Goal: Contribute content

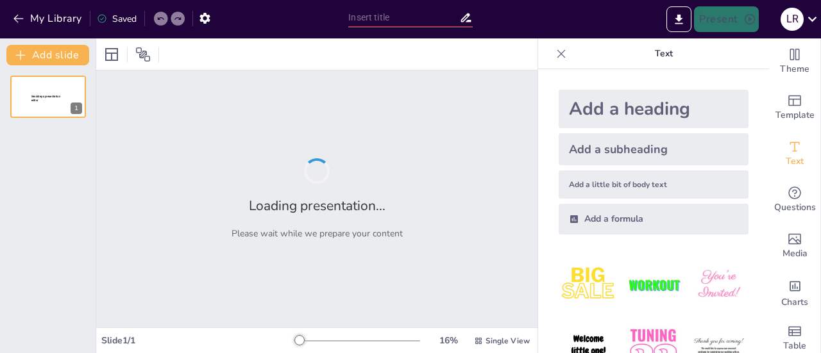
type input "Categorías y Características de la Asignatura de Lengua y Comunicación en el MC…"
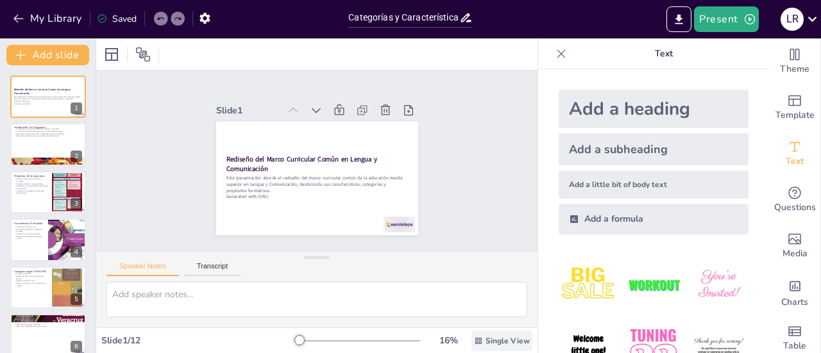
click at [503, 345] on span "Single View" at bounding box center [507, 341] width 44 height 10
click at [482, 293] on div "Single View" at bounding box center [484, 287] width 78 height 26
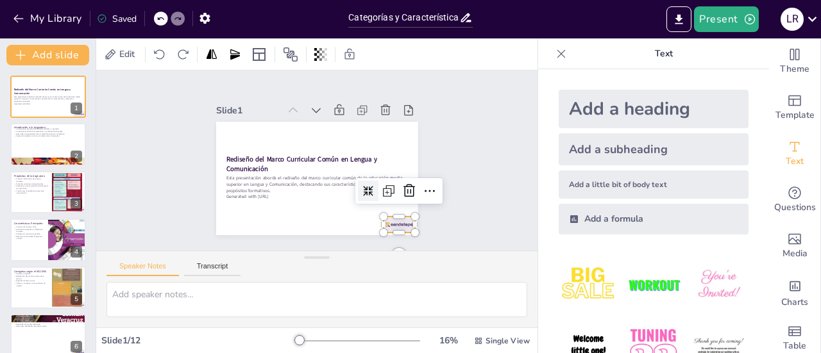
click at [355, 227] on div "Rediseño del Marco Curricular Común en Lengua y Comunicación Esta presentación …" at bounding box center [298, 161] width 113 height 202
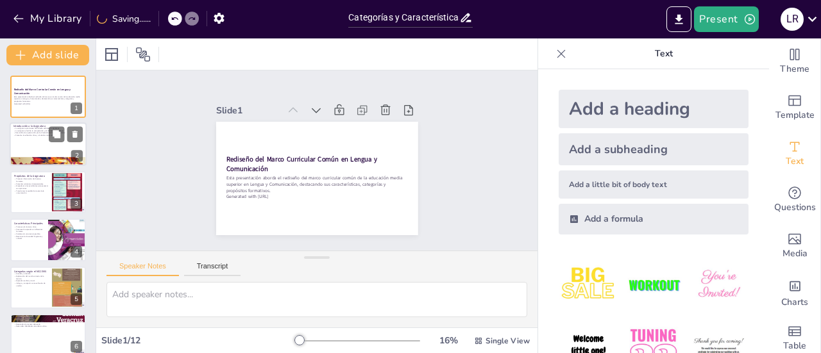
click at [24, 133] on p "Desarrolla una apreciación por la diversidad cultural y lingüística." at bounding box center [47, 133] width 69 height 3
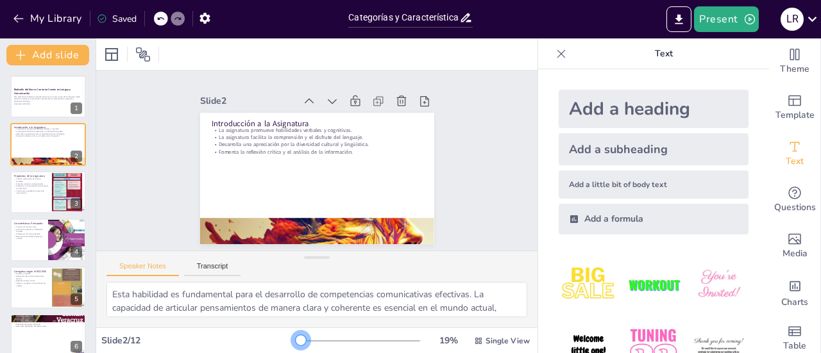
click at [296, 340] on div at bounding box center [301, 340] width 10 height 10
click at [140, 55] on icon at bounding box center [143, 54] width 14 height 14
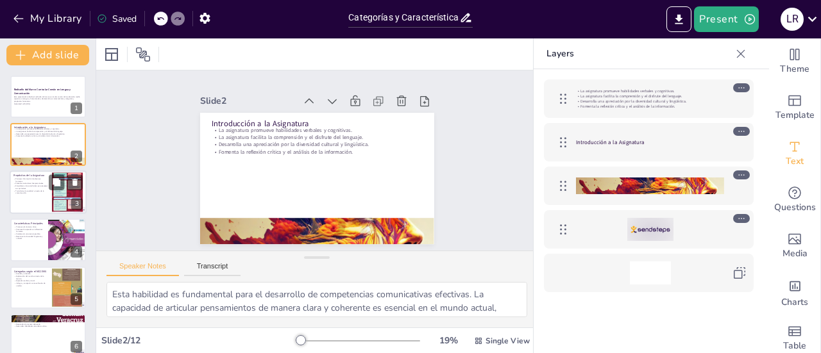
click at [46, 192] on p "Transformar la realidad a través de la comunicación." at bounding box center [30, 192] width 35 height 4
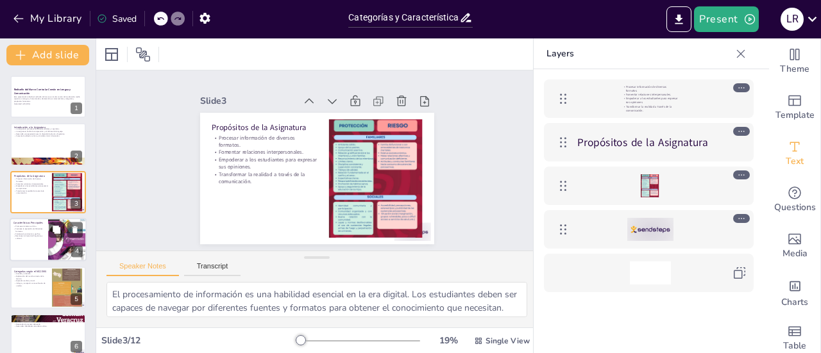
click at [36, 243] on div at bounding box center [48, 240] width 77 height 44
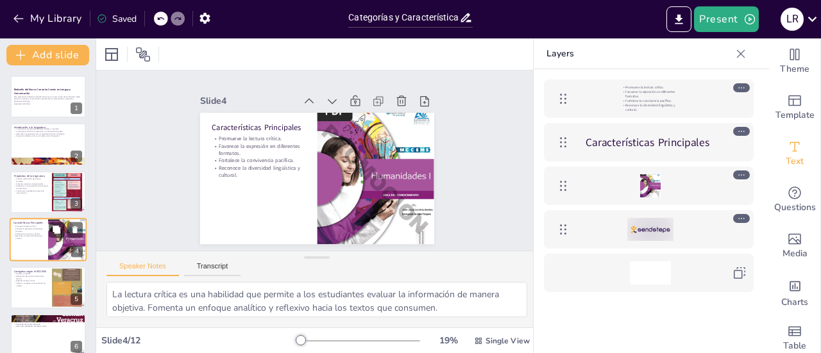
scroll to position [31, 0]
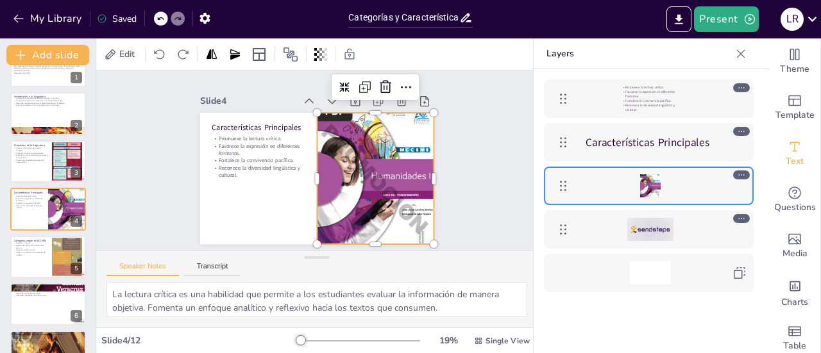
click at [401, 176] on div at bounding box center [372, 184] width 133 height 167
click at [373, 176] on div at bounding box center [280, 112] width 186 height 194
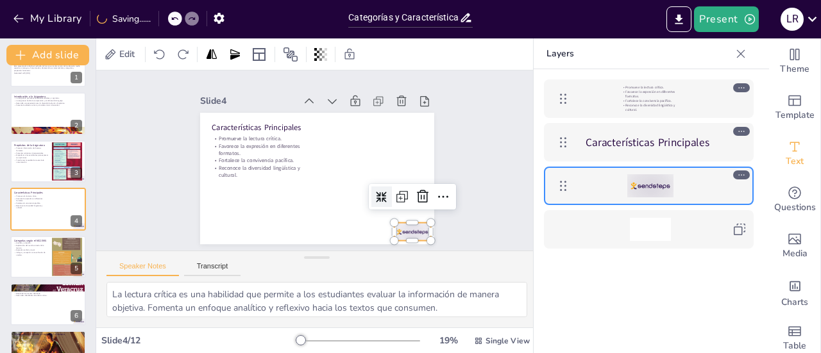
click at [221, 216] on div at bounding box center [203, 196] width 37 height 40
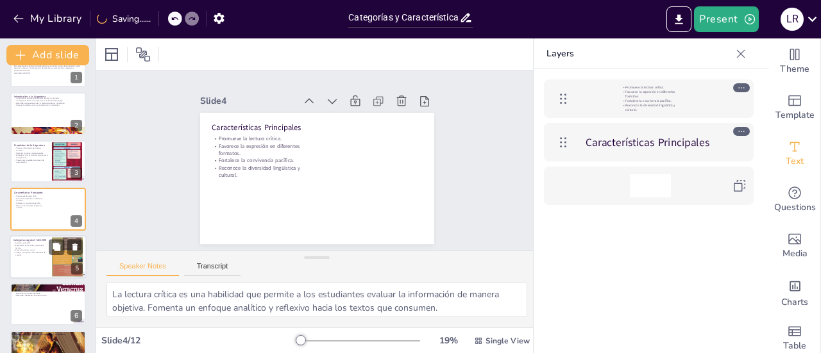
click at [55, 258] on div at bounding box center [67, 257] width 31 height 77
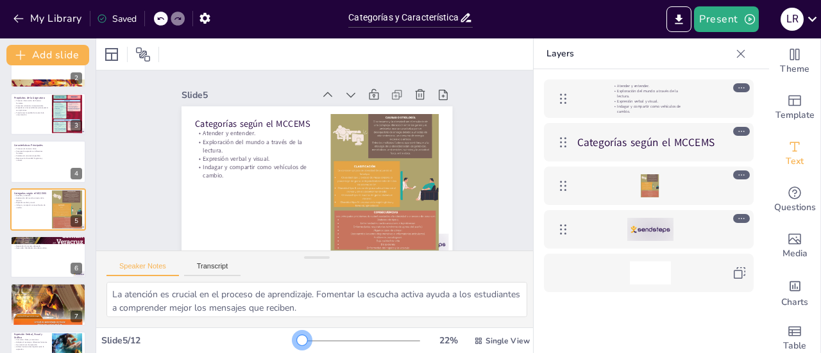
click at [297, 340] on div at bounding box center [302, 340] width 10 height 10
click at [26, 266] on div at bounding box center [48, 257] width 77 height 44
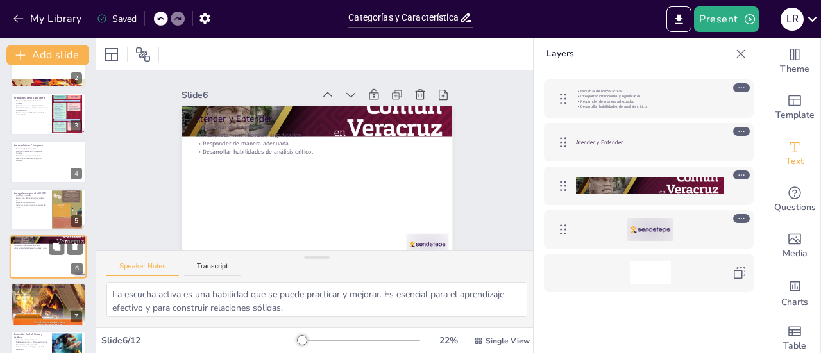
scroll to position [126, 0]
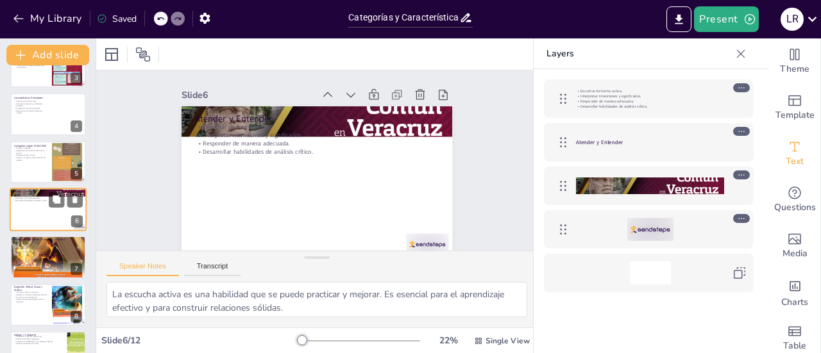
click at [26, 266] on div at bounding box center [48, 257] width 76 height 101
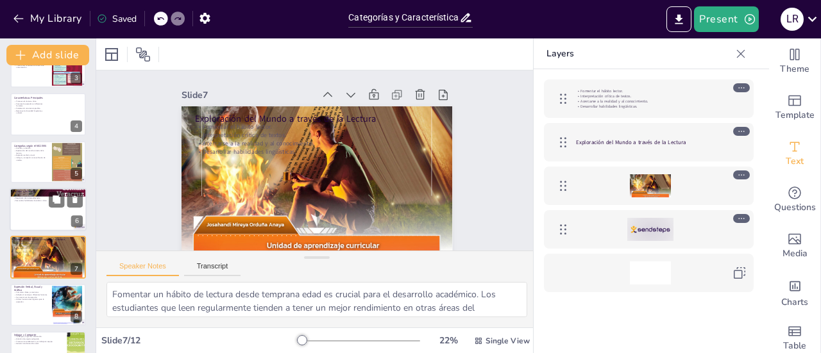
scroll to position [173, 0]
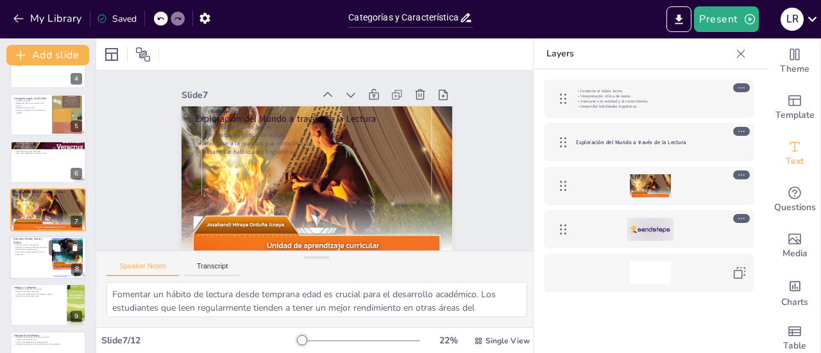
click at [36, 263] on div at bounding box center [48, 258] width 77 height 44
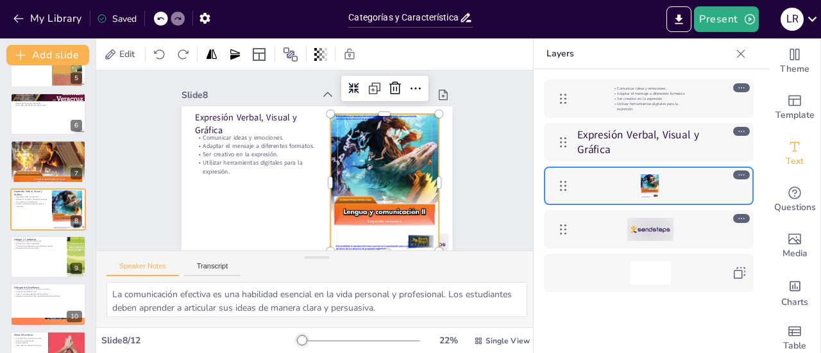
click at [331, 183] on div at bounding box center [374, 202] width 147 height 171
click at [57, 245] on icon at bounding box center [57, 247] width 8 height 8
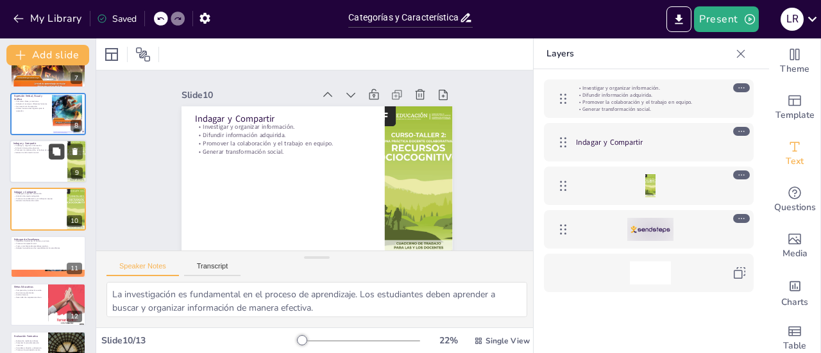
scroll to position [17, 0]
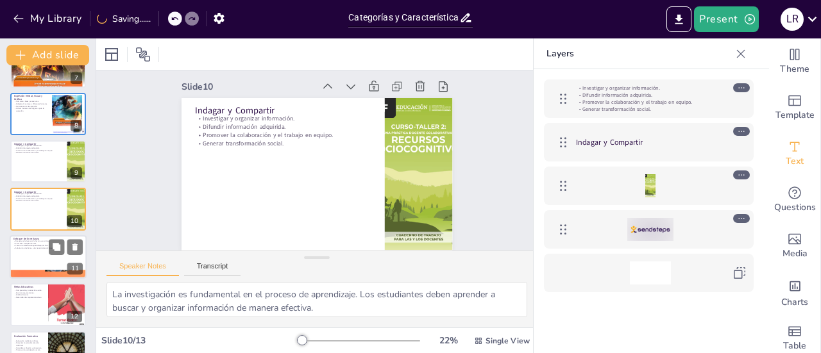
click at [26, 262] on div at bounding box center [48, 257] width 77 height 44
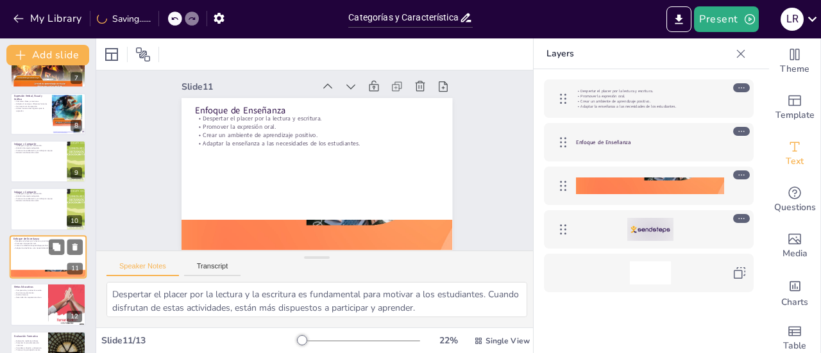
scroll to position [0, 0]
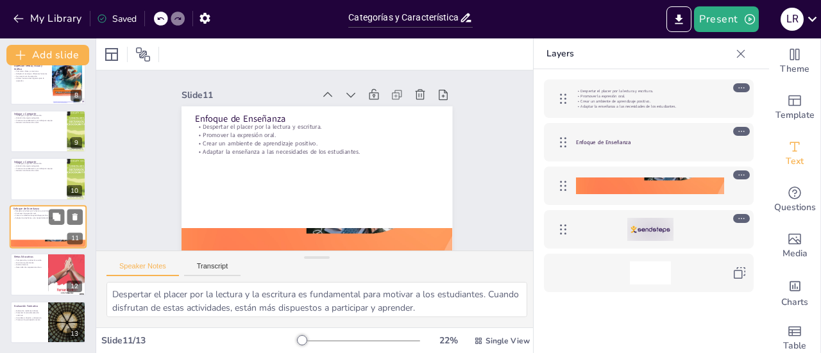
click at [26, 262] on p "Escritura argumentativa." at bounding box center [29, 263] width 30 height 3
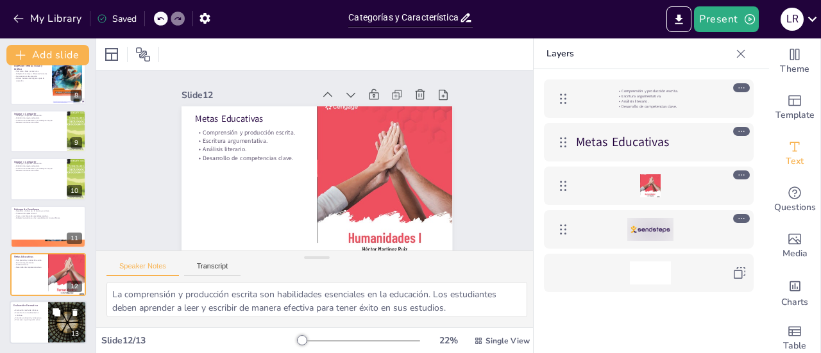
click at [32, 325] on div at bounding box center [48, 323] width 77 height 44
type textarea "La evaluación mediante rúbricas proporciona un marco claro para que los estudia…"
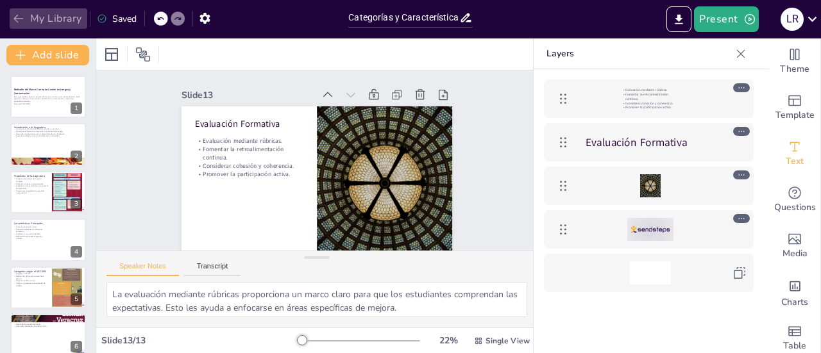
click at [30, 15] on button "My Library" at bounding box center [49, 18] width 78 height 21
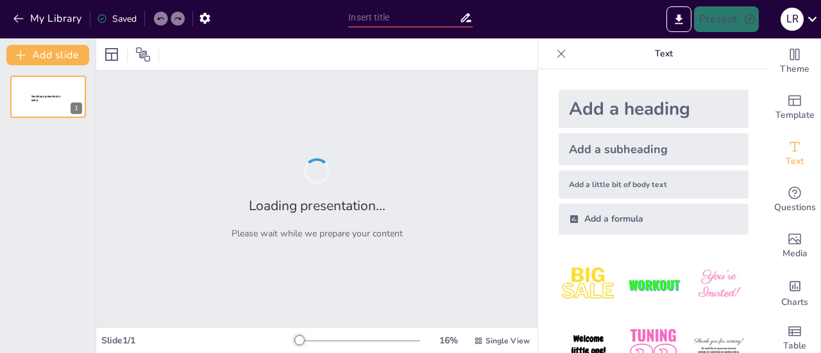
type input "Lengua y Comunicación: Habilidades Socio-Cognitivas en el Currículo del MCCEMS"
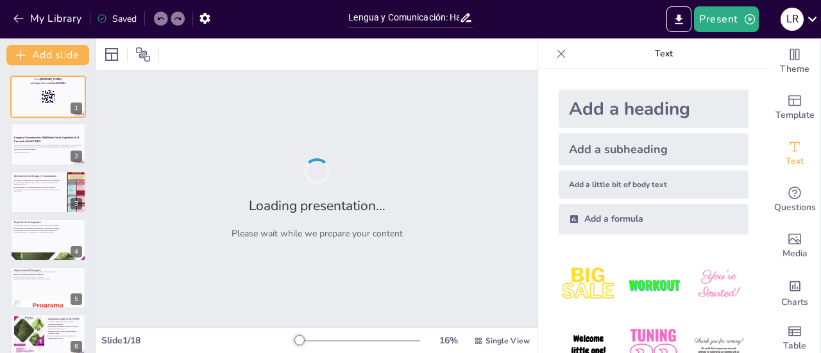
checkbox input "true"
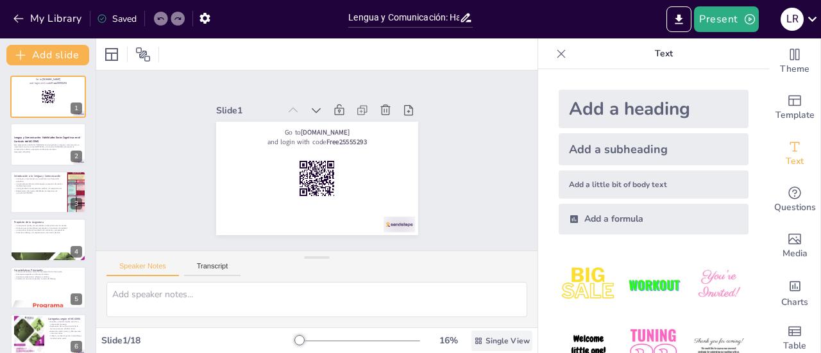
click at [493, 340] on span "Single View" at bounding box center [507, 341] width 44 height 10
click at [476, 306] on span "List View" at bounding box center [483, 312] width 67 height 12
checkbox input "true"
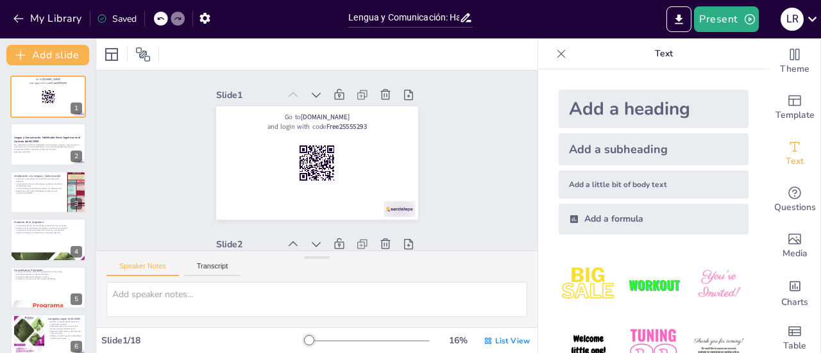
checkbox input "true"
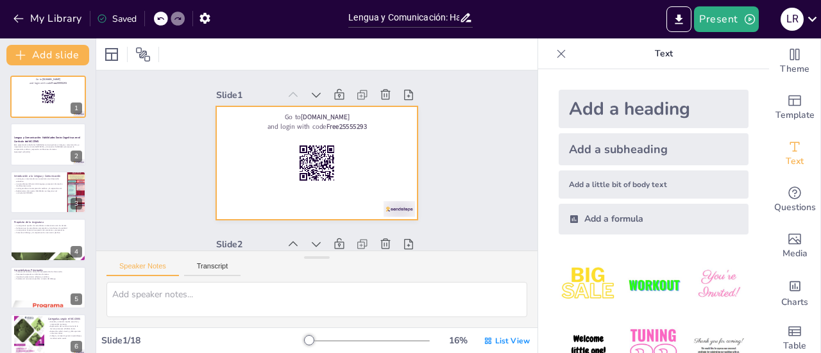
checkbox input "true"
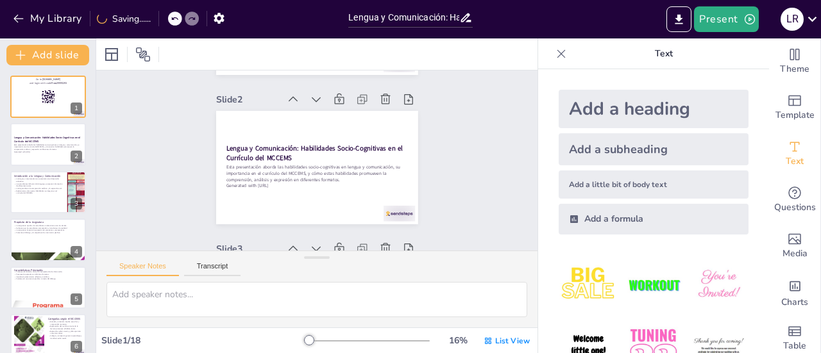
checkbox input "true"
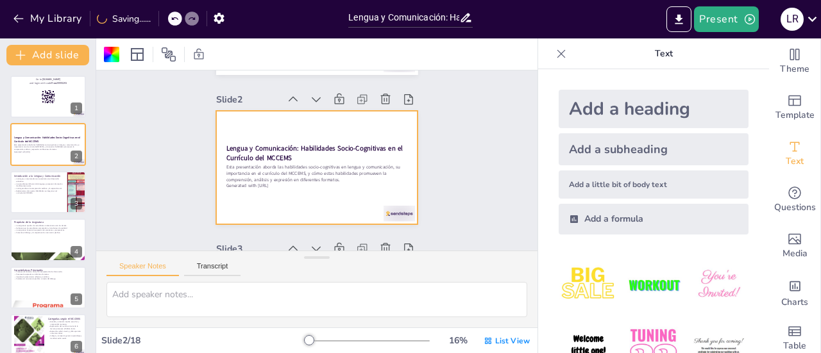
scroll to position [154, 0]
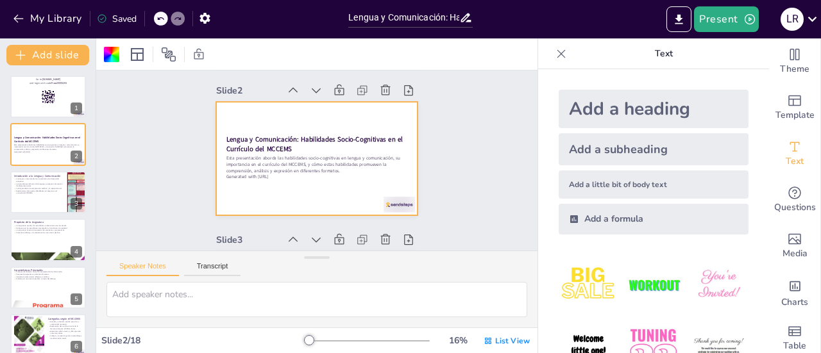
checkbox input "true"
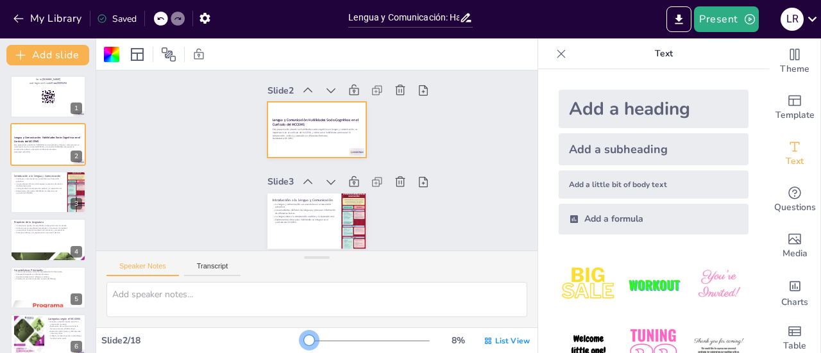
checkbox input "true"
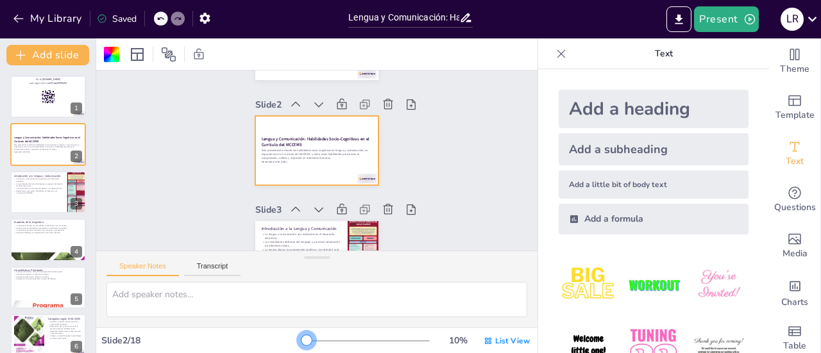
checkbox input "true"
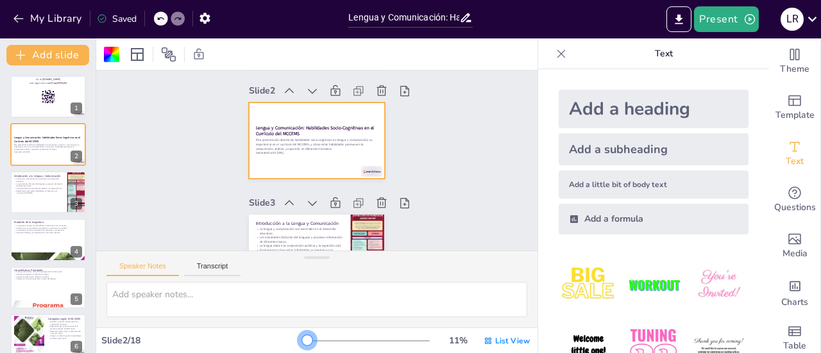
checkbox input "true"
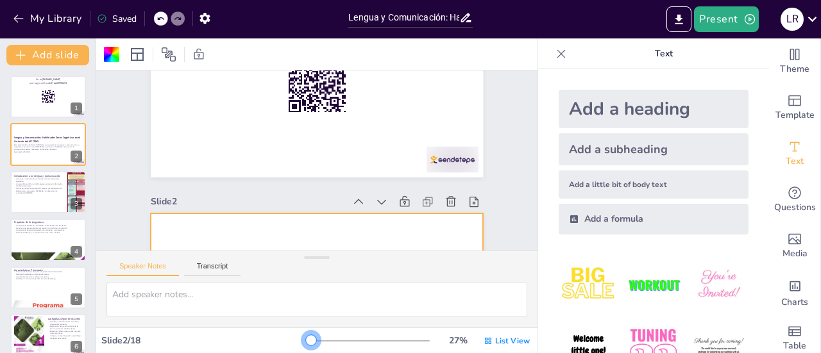
checkbox input "true"
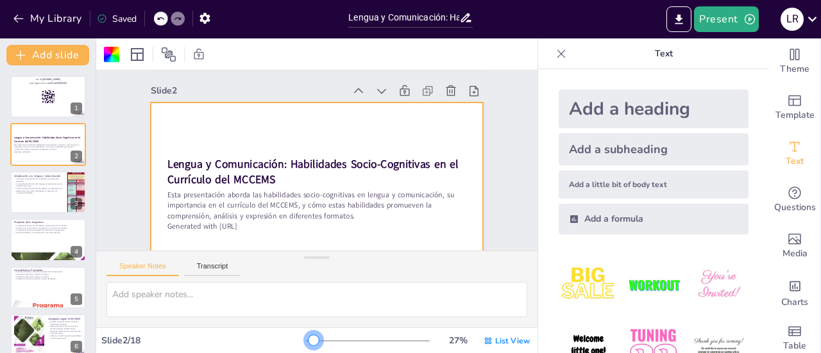
drag, startPoint x: 298, startPoint y: 340, endPoint x: 305, endPoint y: 347, distance: 10.0
click at [306, 347] on div "27 % List View" at bounding box center [419, 341] width 226 height 21
checkbox input "true"
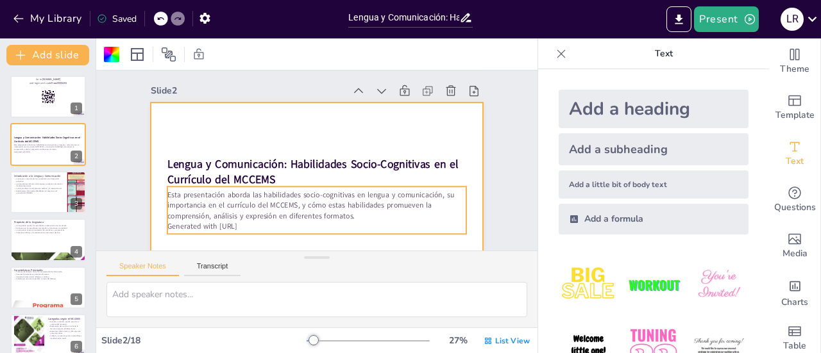
checkbox input "true"
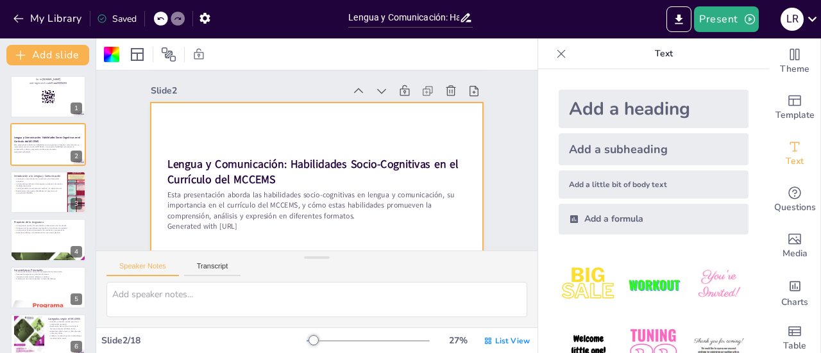
checkbox input "true"
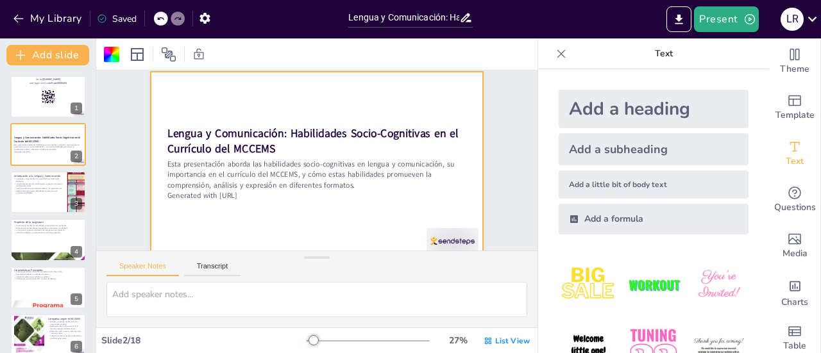
scroll to position [278, 0]
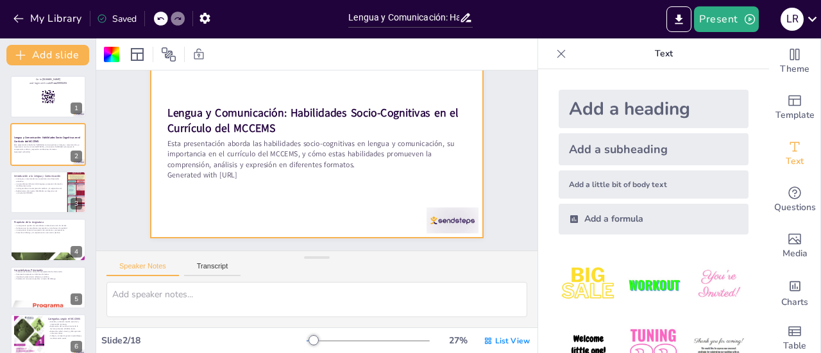
checkbox input "true"
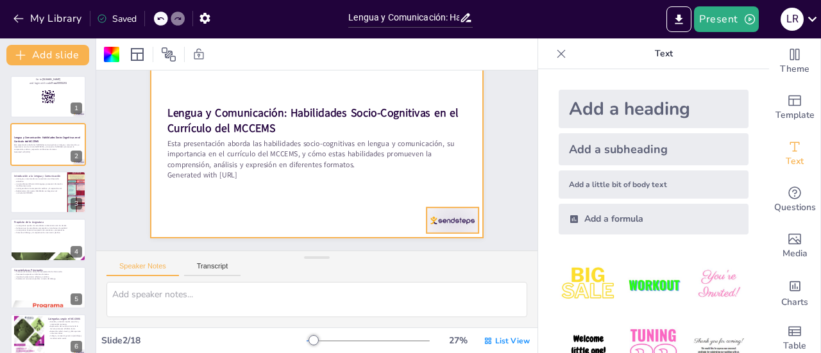
checkbox input "true"
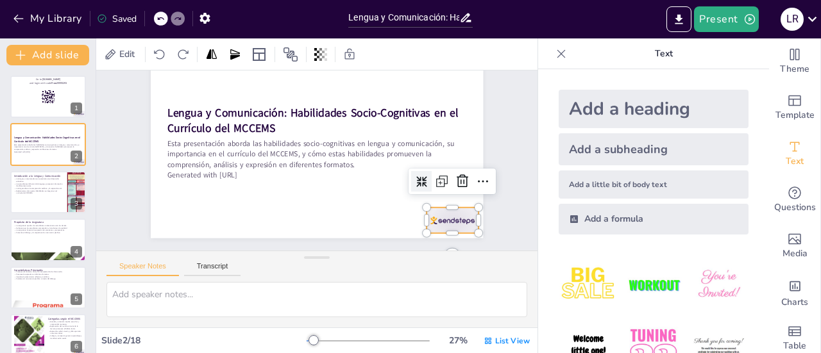
click at [456, 239] on div at bounding box center [427, 259] width 58 height 41
checkbox input "true"
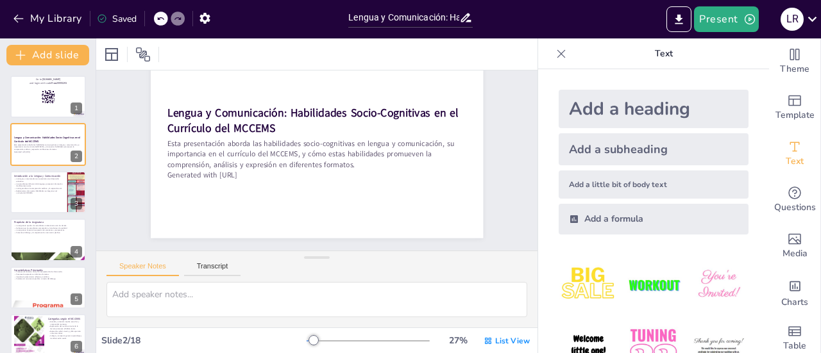
checkbox input "true"
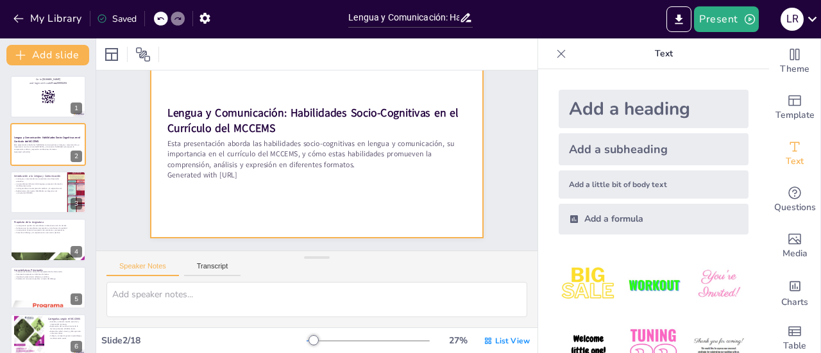
checkbox input "true"
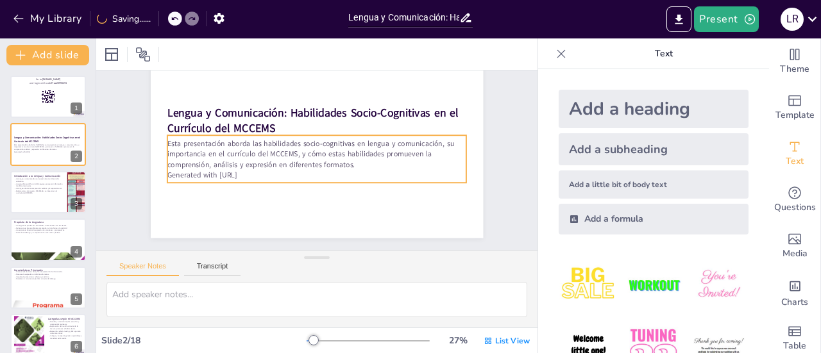
checkbox input "true"
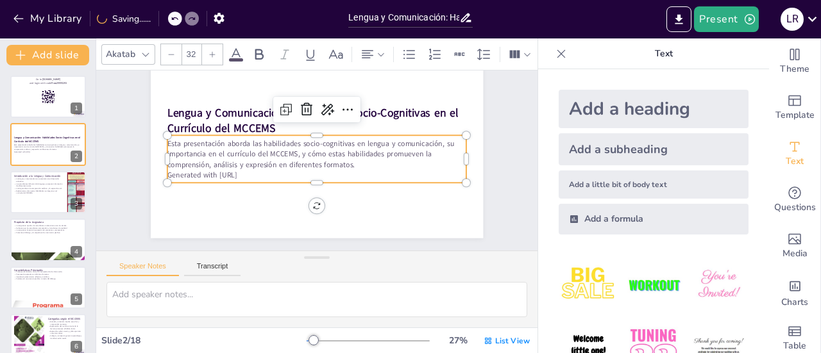
click at [258, 174] on p "Generated with [URL]" at bounding box center [313, 174] width 288 height 103
checkbox input "true"
click at [254, 172] on p "Generated with [URL]" at bounding box center [306, 169] width 184 height 248
checkbox input "true"
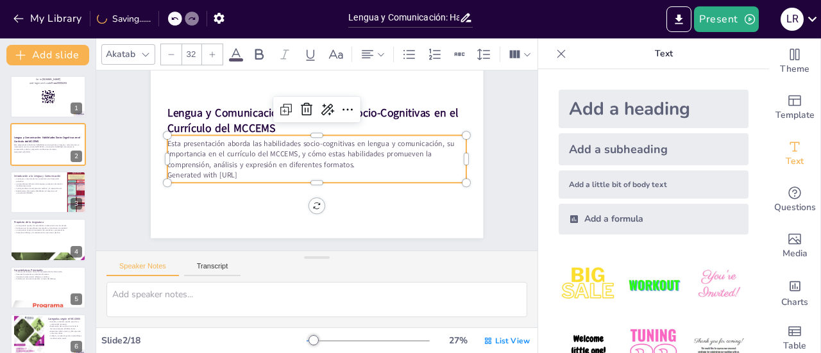
checkbox input "true"
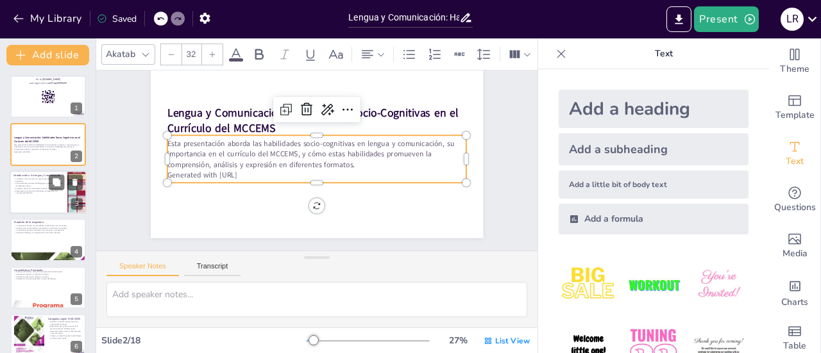
checkbox input "true"
click at [41, 191] on p "Exploraremos cómo estas habilidades se integran en el currículo del MCCEMS." at bounding box center [38, 192] width 50 height 4
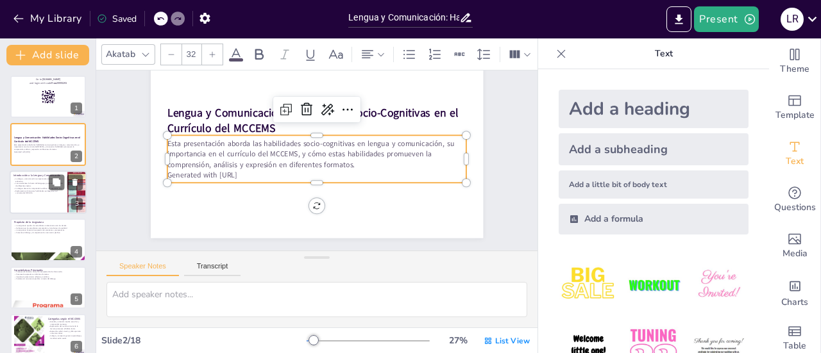
type textarea "La lengua y comunicación son pilares en la educación, ya que permiten a los est…"
checkbox input "true"
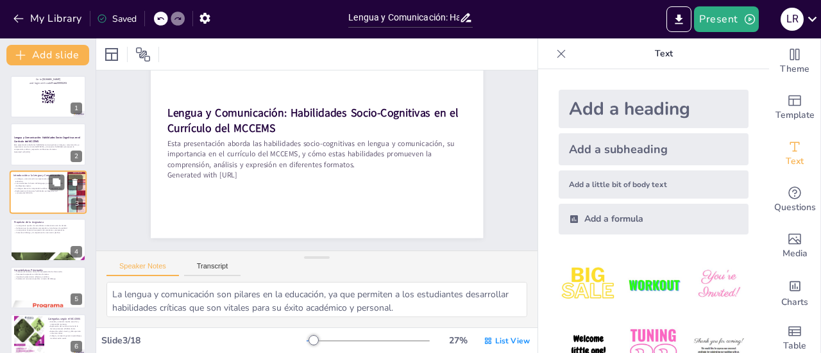
scroll to position [485, 0]
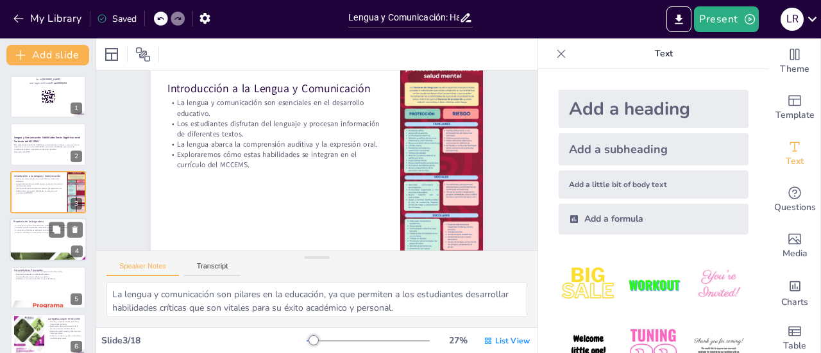
checkbox input "true"
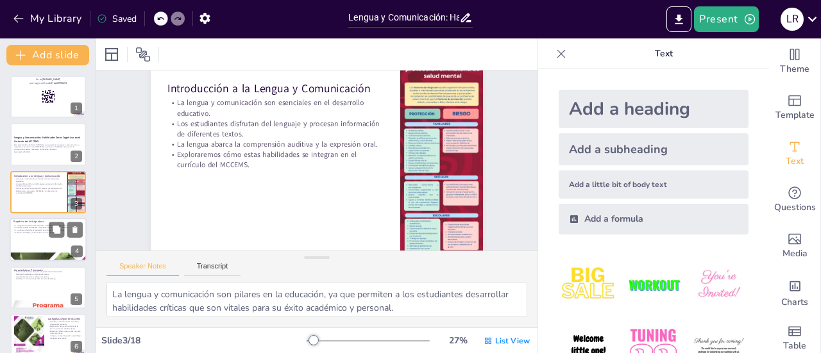
checkbox input "true"
click at [40, 242] on div at bounding box center [48, 240] width 77 height 44
type textarea "La capacidad de relacionarse con otros es fundamental en el desarrollo social d…"
checkbox input "true"
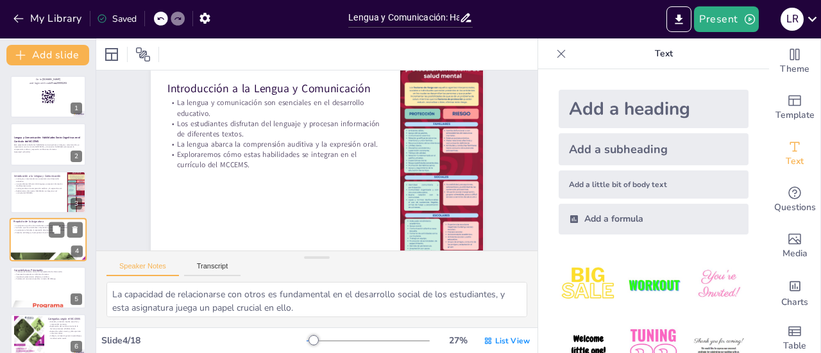
scroll to position [708, 0]
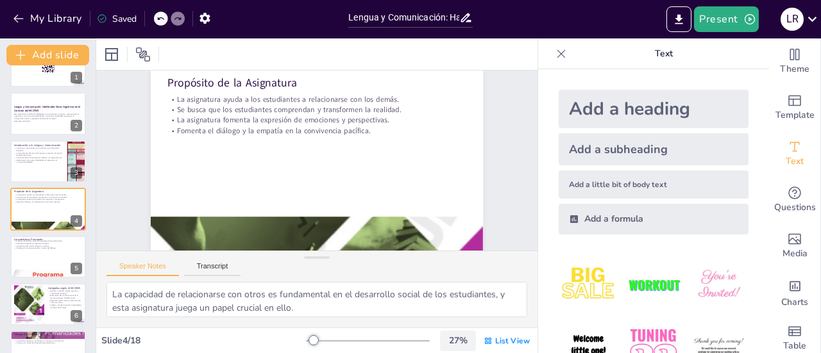
checkbox input "true"
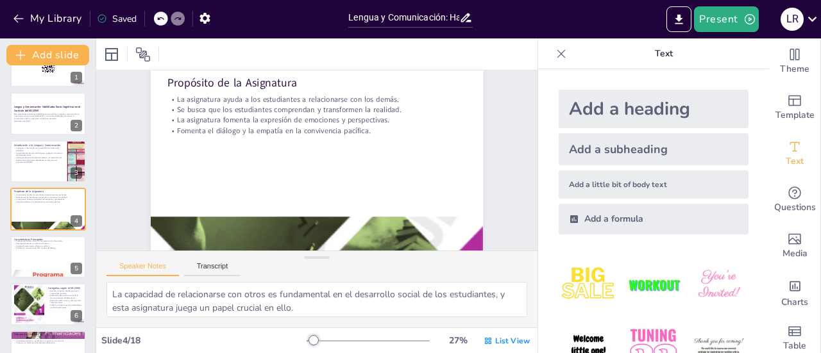
checkbox input "true"
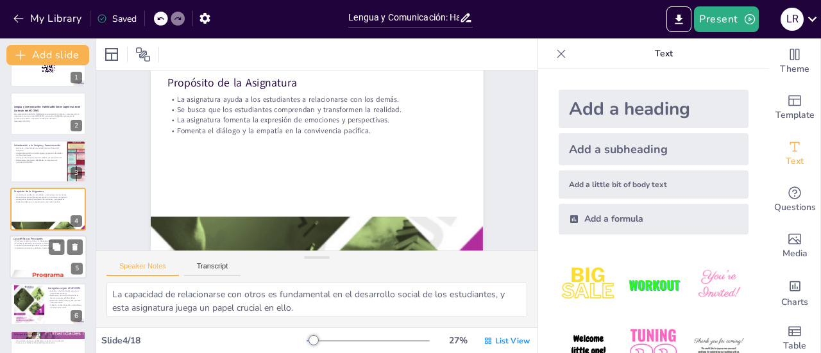
checkbox input "true"
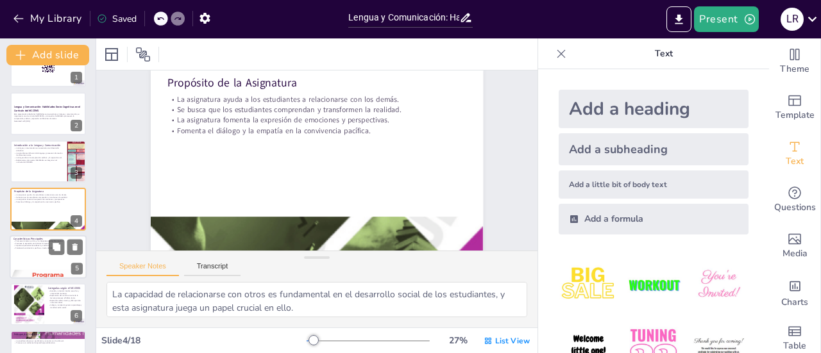
checkbox input "true"
click at [41, 249] on div at bounding box center [48, 257] width 77 height 44
type textarea "La lectura crítica es esencial para que los estudiantes puedan analizar y compr…"
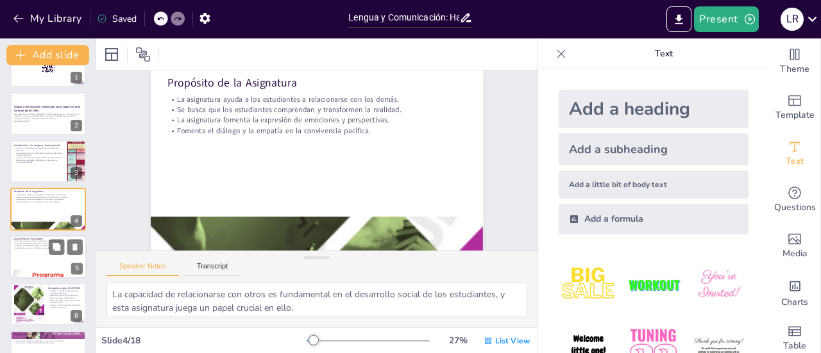
checkbox input "true"
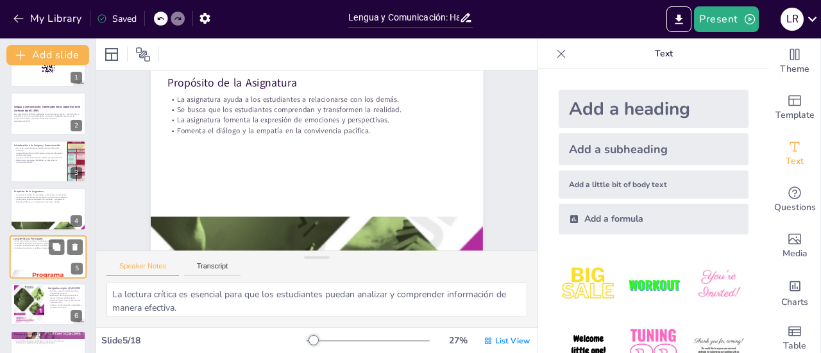
scroll to position [931, 0]
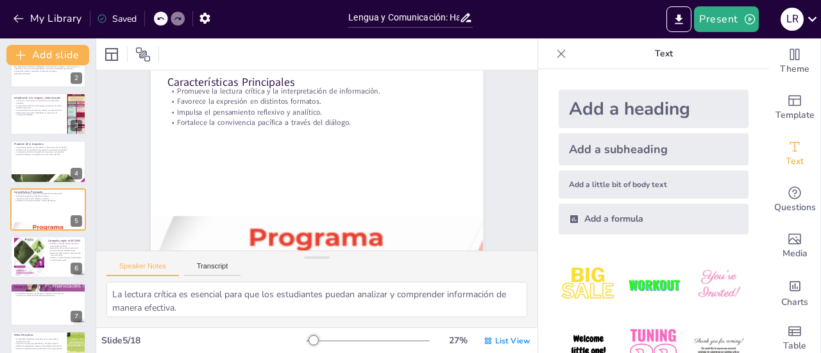
checkbox input "true"
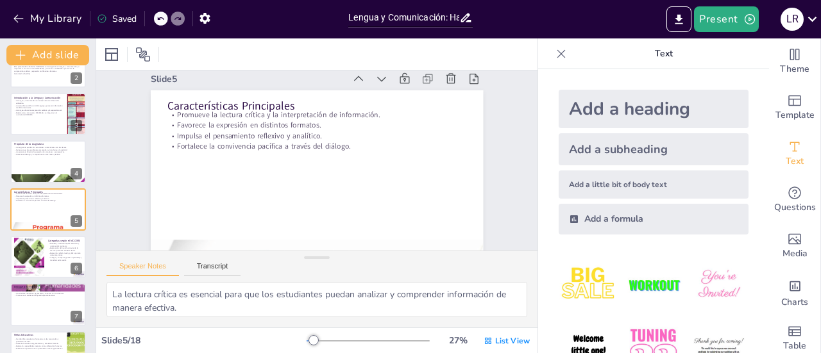
scroll to position [905, 0]
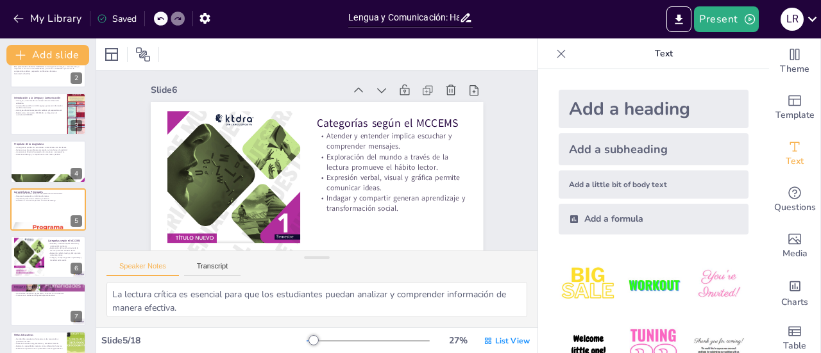
type textarea "La comprensión activa es esencial para que los estudiantes puedan interpretar c…"
checkbox input "true"
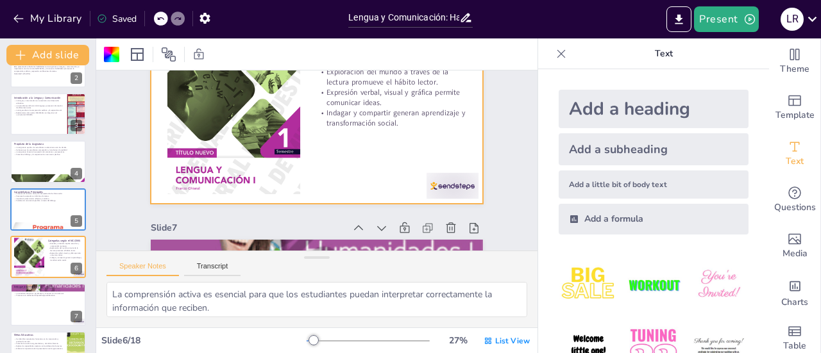
scroll to position [1213, 0]
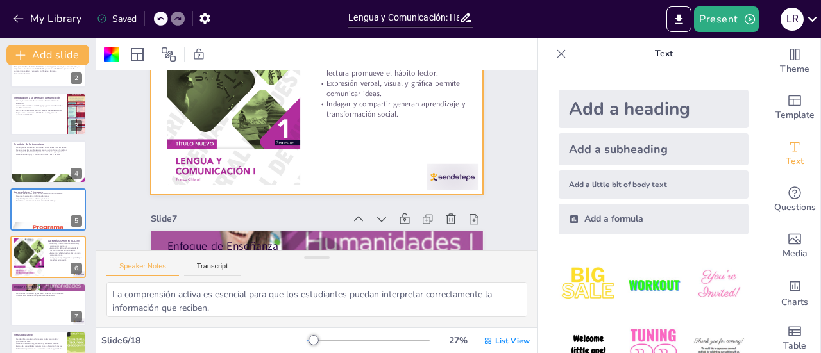
checkbox input "true"
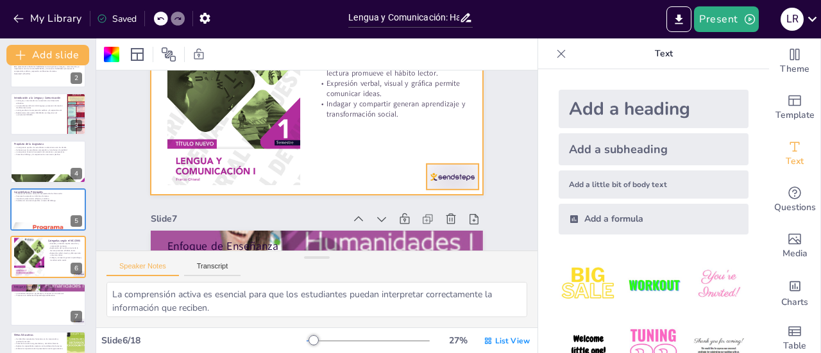
checkbox input "true"
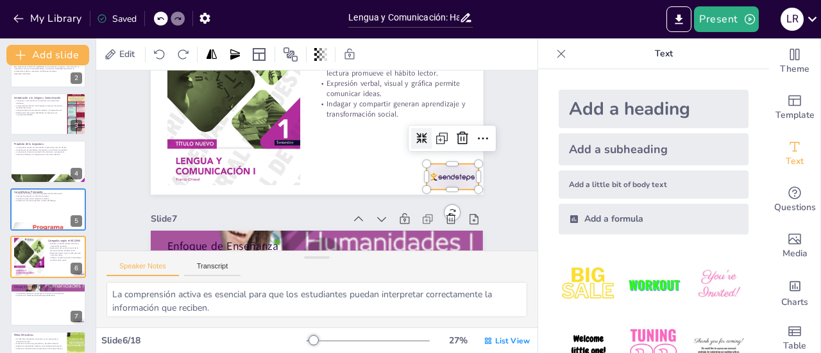
click at [449, 187] on div at bounding box center [446, 205] width 56 height 36
checkbox input "true"
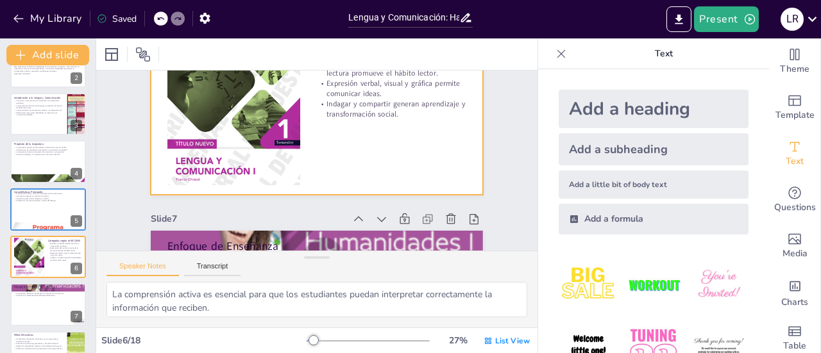
checkbox input "true"
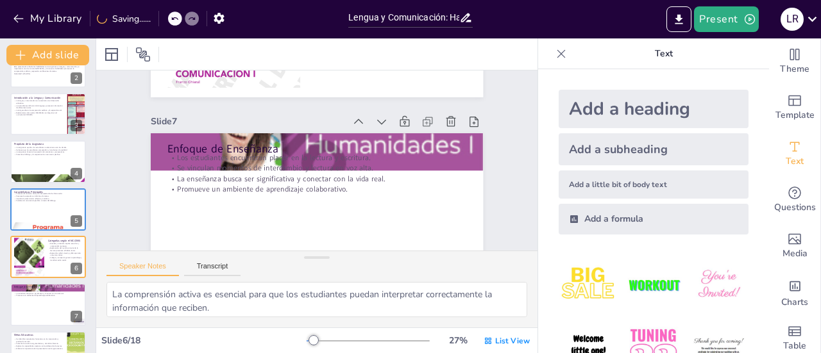
scroll to position [1316, 0]
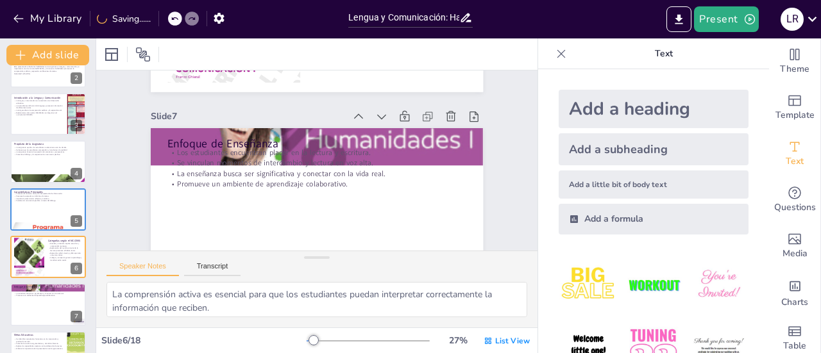
checkbox input "true"
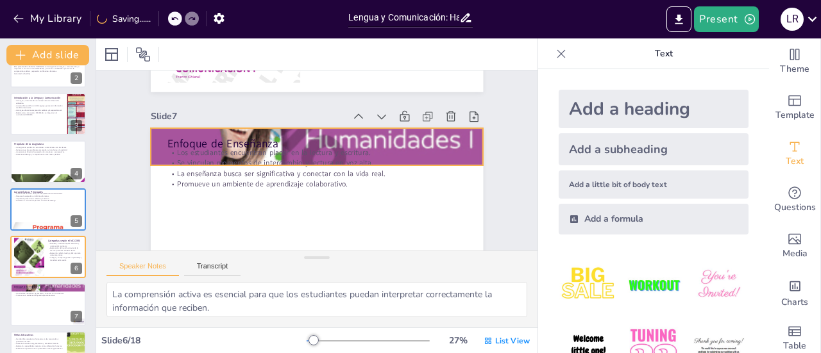
checkbox input "true"
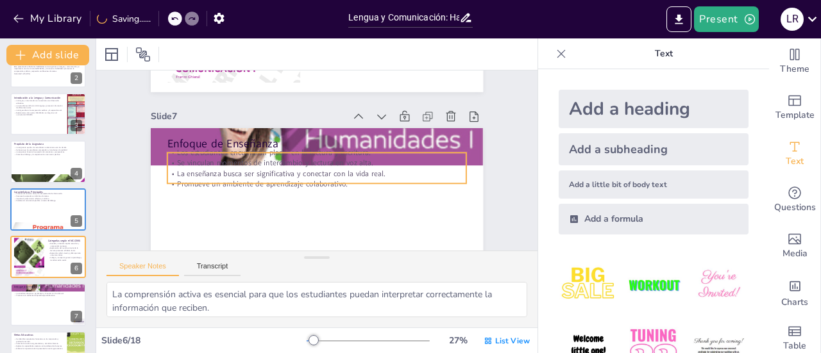
type textarea "El placer por la lectura y escritura es fundamental para motivar a los estudian…"
checkbox input "true"
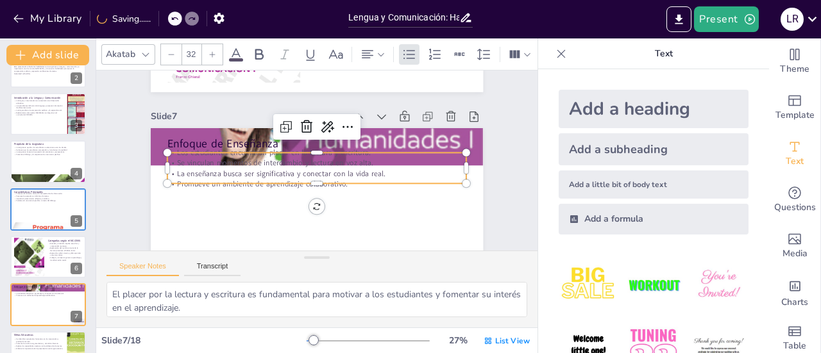
click at [446, 160] on p "Se vinculan momentos de intercambio y lectura en voz alta." at bounding box center [316, 163] width 299 height 42
checkbox input "true"
click at [446, 160] on p "Se vinculan momentos de intercambio y lectura en voz alta." at bounding box center [316, 163] width 295 height 72
checkbox input "true"
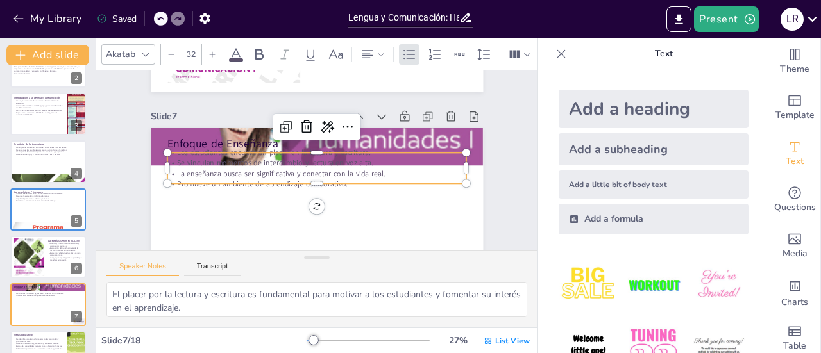
checkbox input "true"
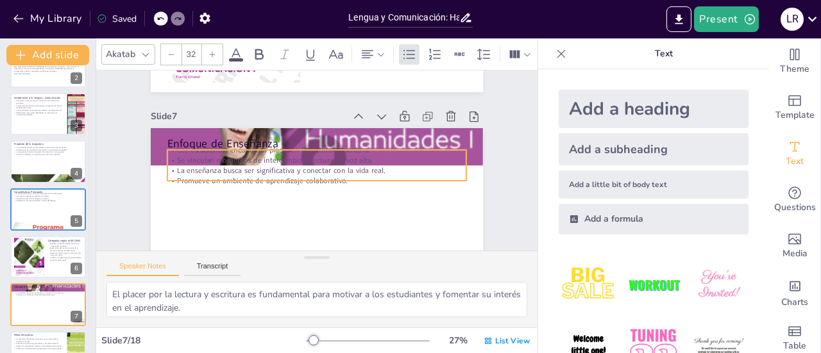
click at [446, 160] on p "Se vinculan momentos de intercambio y lectura en voz alta." at bounding box center [316, 160] width 295 height 72
checkbox input "true"
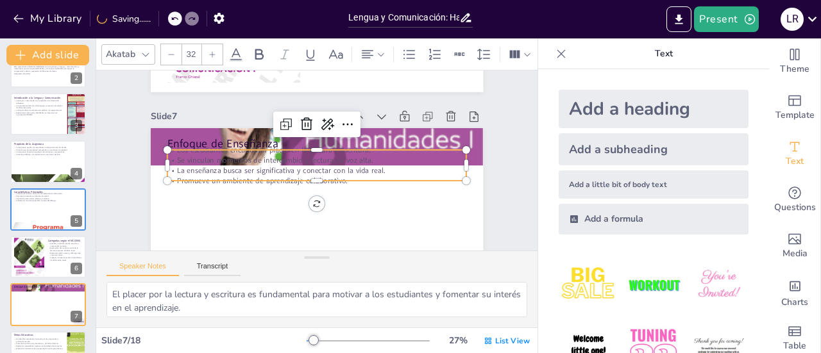
click at [442, 152] on p "Los estudiantes encuentran placer en la lectura y escritura." at bounding box center [318, 150] width 299 height 42
checkbox input "true"
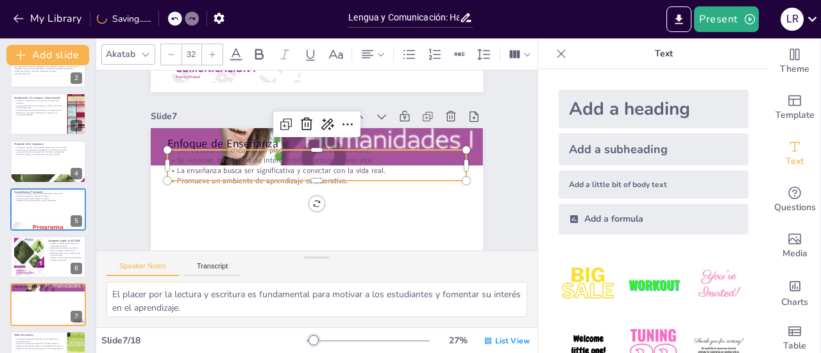
checkbox input "true"
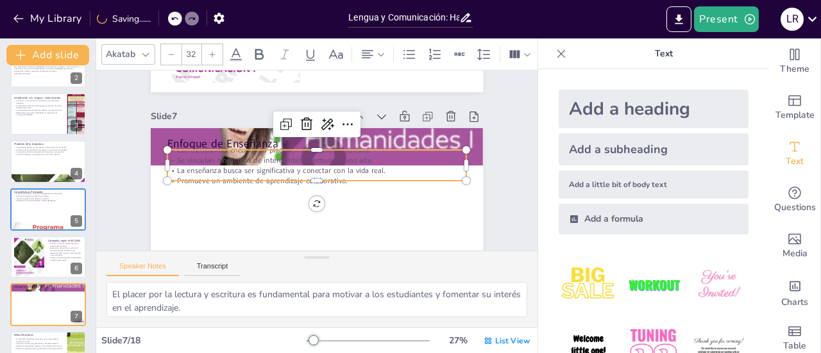
checkbox input "true"
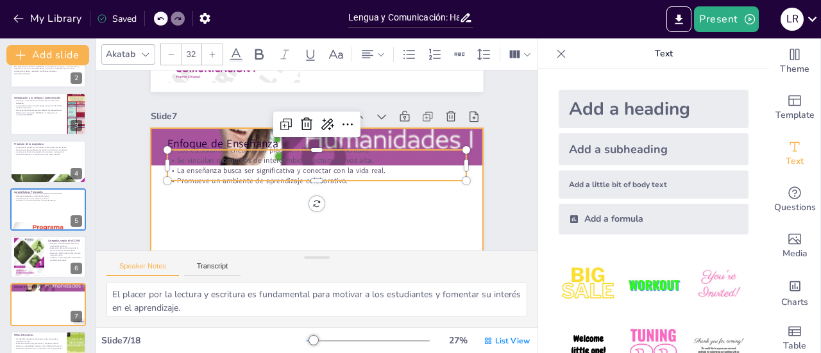
checkbox input "true"
click at [462, 203] on div at bounding box center [292, 216] width 380 height 306
checkbox input "true"
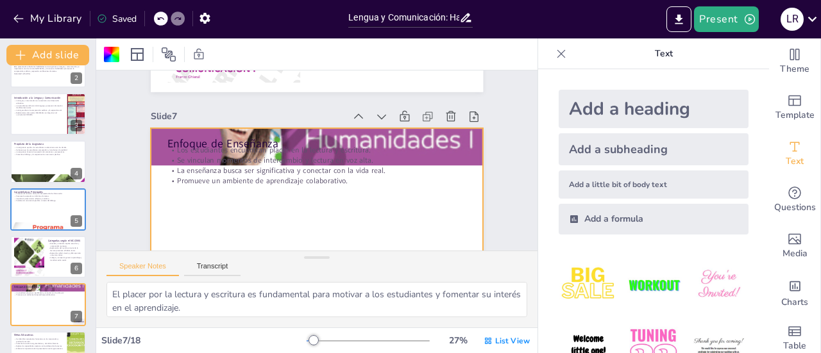
checkbox input "true"
click at [453, 178] on div at bounding box center [272, 201] width 362 height 372
checkbox input "true"
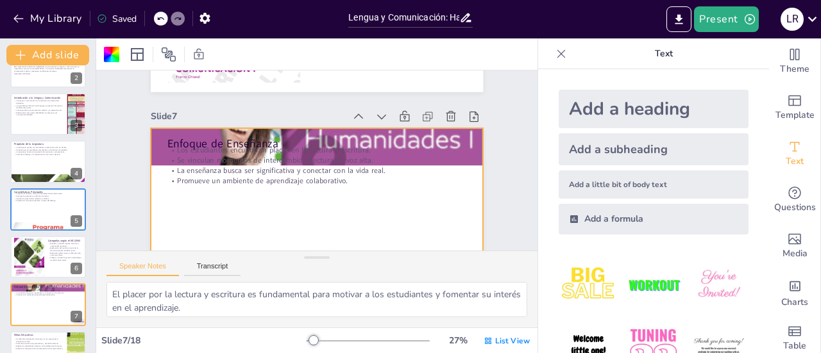
checkbox input "true"
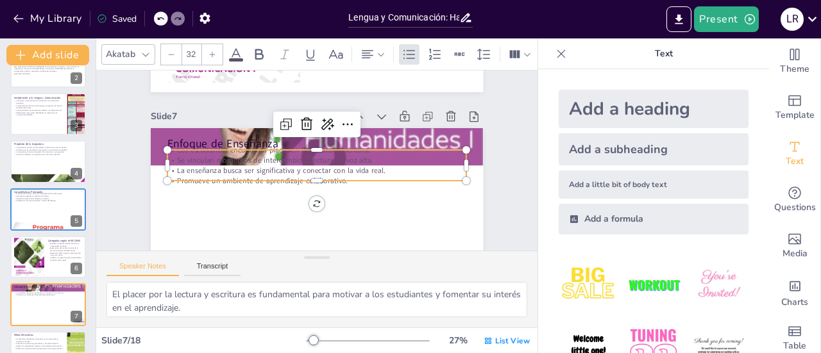
type textarea "La colaboración en la creación de historias es una excelente manera de fomentar…"
checkbox input "true"
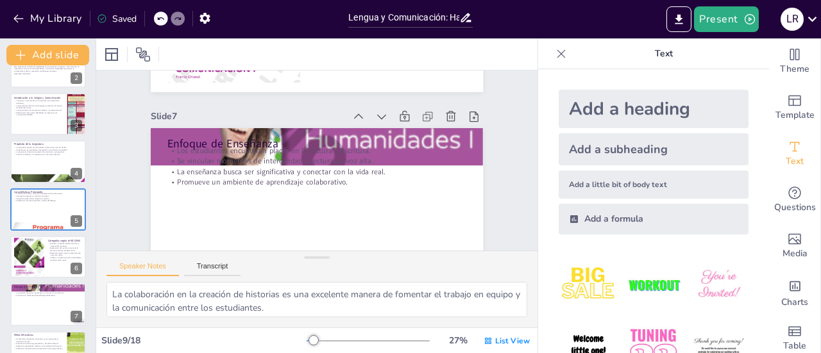
type textarea "La reflexión es un componente clave que ayuda a los estudiantes a conectar el c…"
checkbox input "true"
type textarea "La presentación oral es una excelente oportunidad para que los estudiantes comp…"
checkbox input "true"
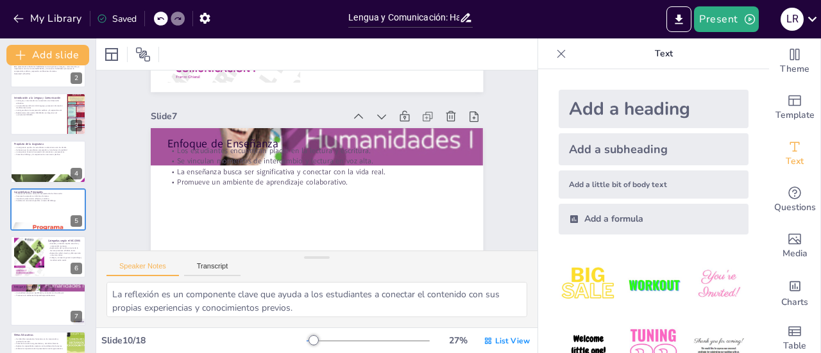
checkbox input "true"
type textarea "La rúbrica es una herramienta esencial que permite a los docentes evaluar el de…"
checkbox input "true"
type textarea "Los recursos como el pizarrón y marcadores son esenciales para la presentación …"
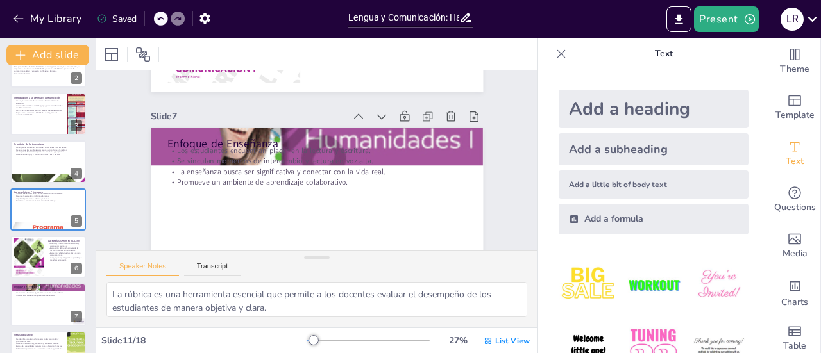
checkbox input "true"
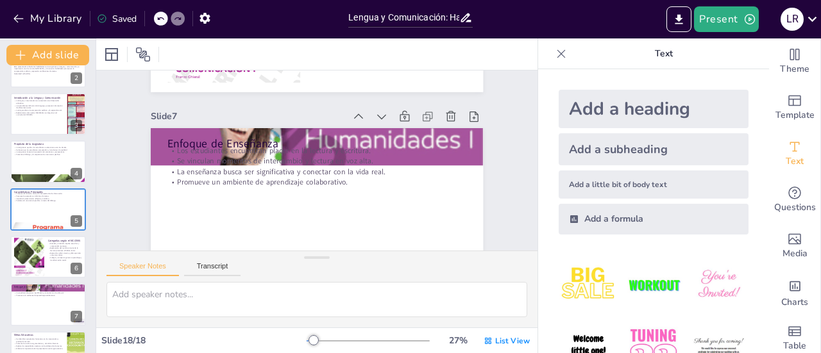
type textarea "La comprensión activa es esencial para que los estudiantes puedan interpretar c…"
checkbox input "true"
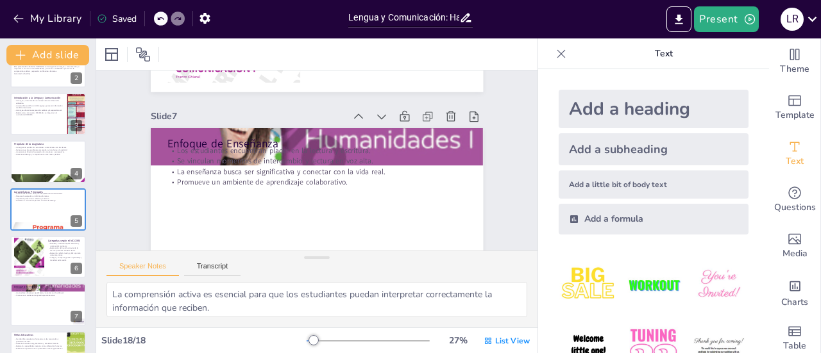
type textarea "Identificar propósitos formativos es esencial para guiar el aprendizaje y asegu…"
checkbox input "true"
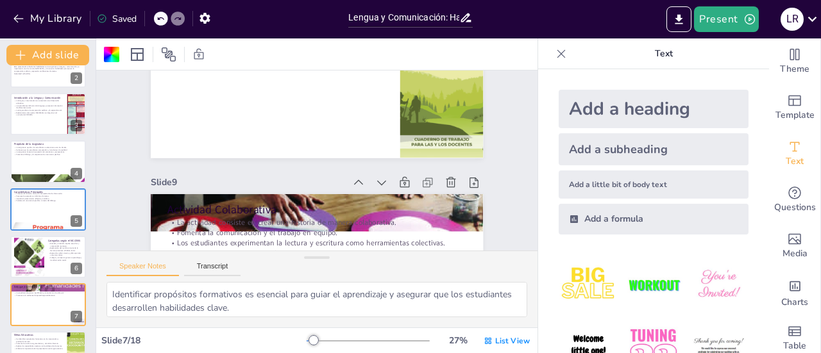
type textarea "El placer por la lectura y escritura es fundamental para motivar a los estudian…"
checkbox input "true"
type textarea "La colaboración en la creación de historias es una excelente manera de fomentar…"
checkbox input "true"
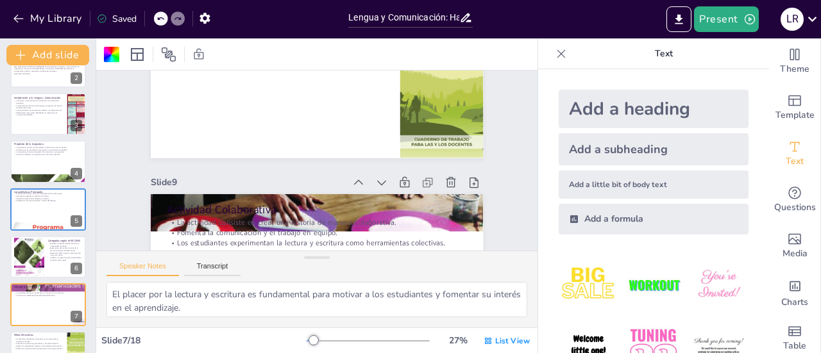
checkbox input "true"
type textarea "La reflexión es un componente clave que ayuda a los estudiantes a conectar el c…"
checkbox input "true"
type textarea "La rúbrica es una herramienta esencial que permite a los docentes evaluar el de…"
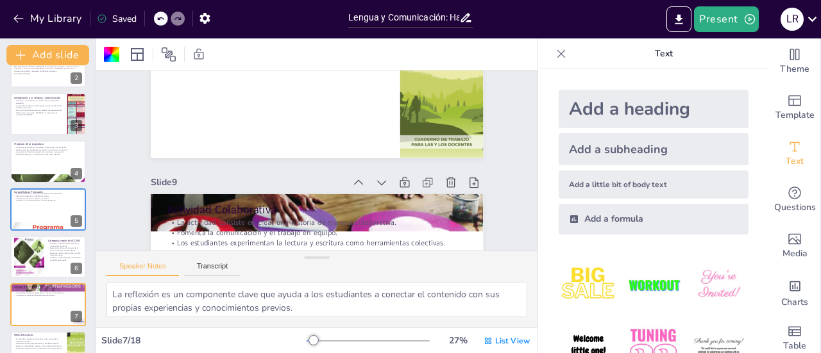
checkbox input "true"
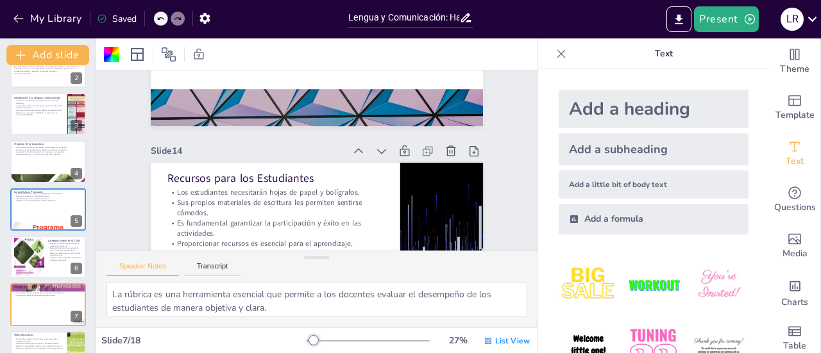
type textarea "Los recursos como el pizarrón y marcadores son esenciales para la presentación …"
checkbox input "true"
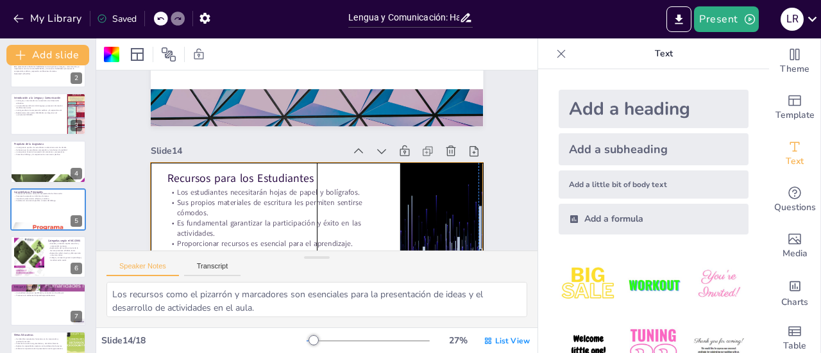
type textarea "Los materiales básicos como papel y bolígrafos son imprescindibles para que los…"
checkbox input "true"
type textarea "Reconocer la lectura y escritura como herramientas es fundamental para que los …"
checkbox input "true"
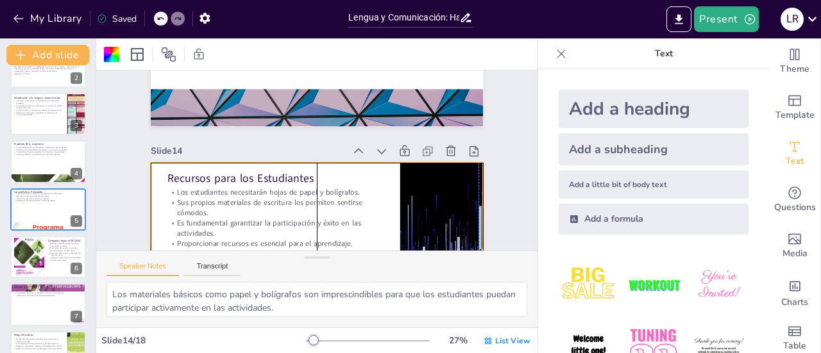
checkbox input "true"
type textarea "La respuesta correcta es la opción 3, que se refiere a cómo la asignatura ayuda…"
checkbox input "true"
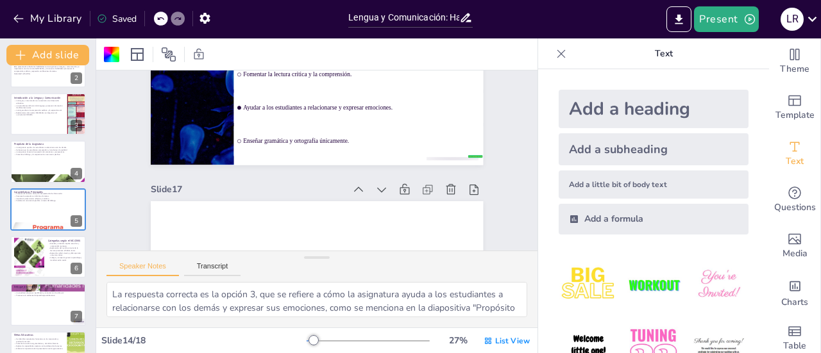
checkbox input "true"
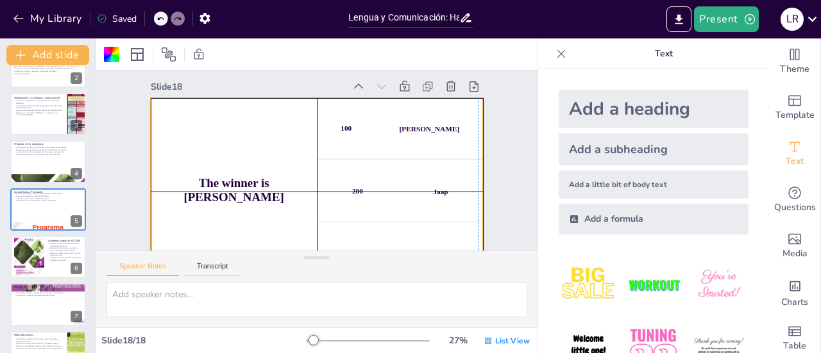
scroll to position [3828, 0]
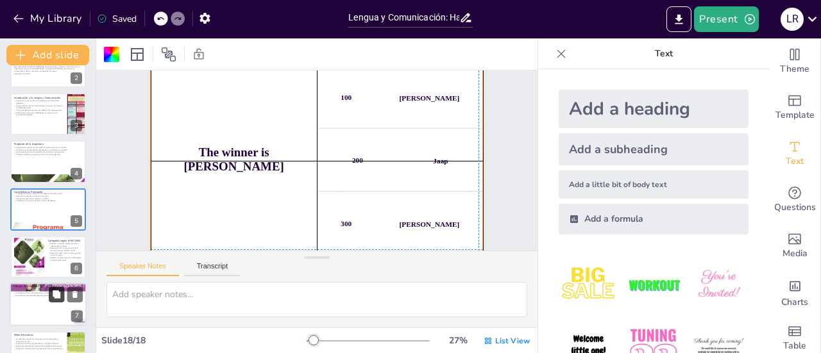
click at [60, 291] on icon at bounding box center [56, 294] width 9 height 9
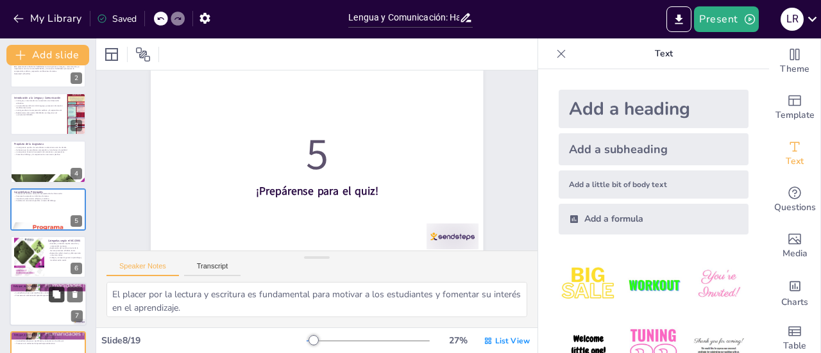
scroll to position [1599, 0]
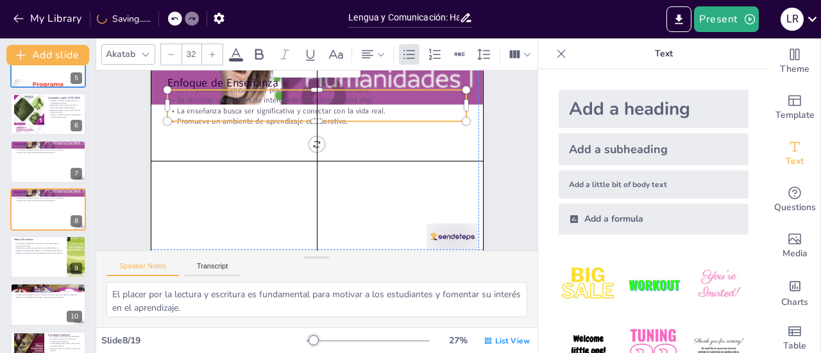
click at [264, 97] on p "Se vinculan momentos de intercambio y lectura en voz alta." at bounding box center [323, 101] width 299 height 42
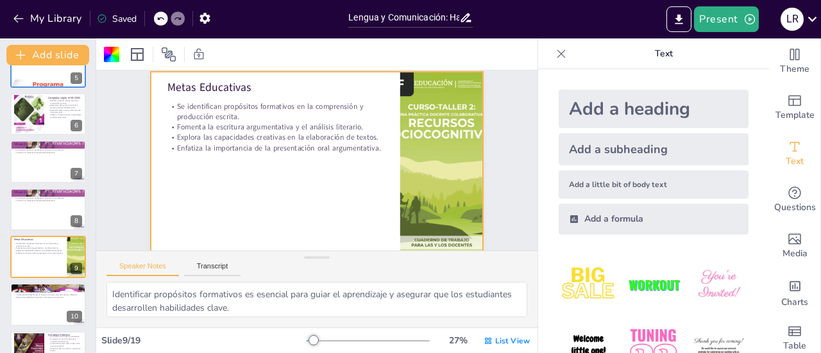
scroll to position [1830, 0]
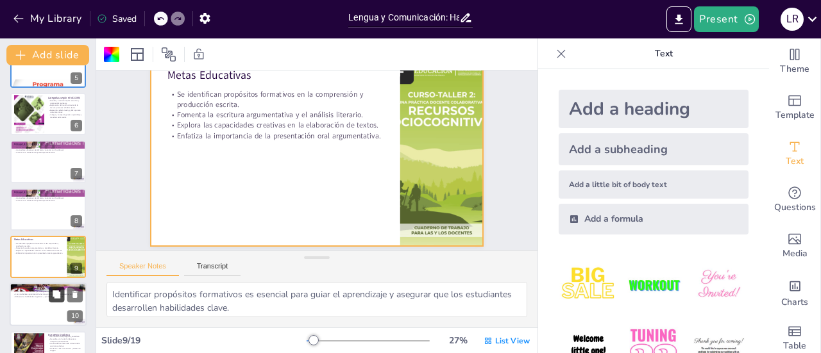
click at [54, 296] on icon at bounding box center [57, 295] width 8 height 8
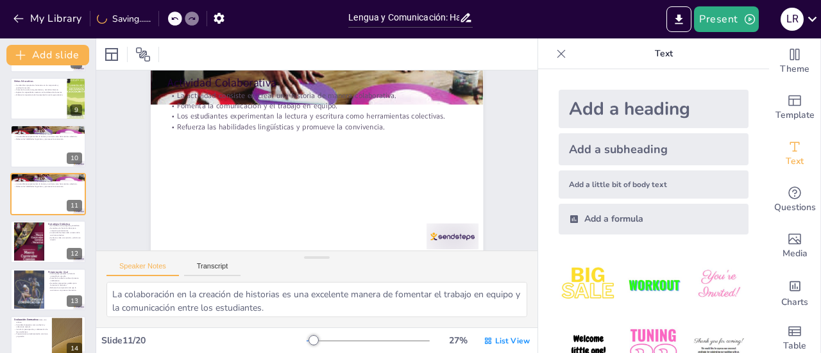
scroll to position [382, 0]
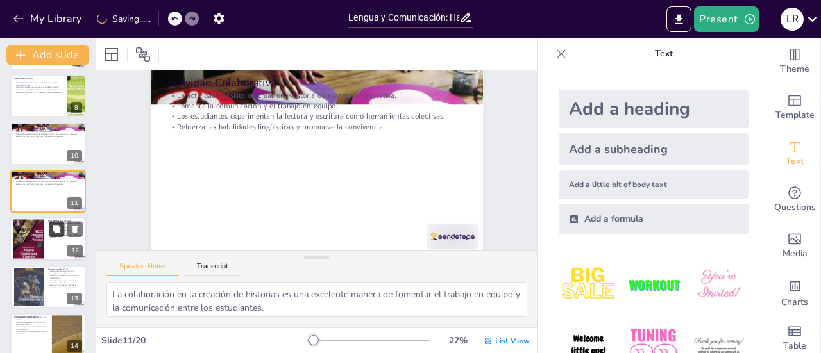
click at [58, 237] on button at bounding box center [56, 229] width 15 height 15
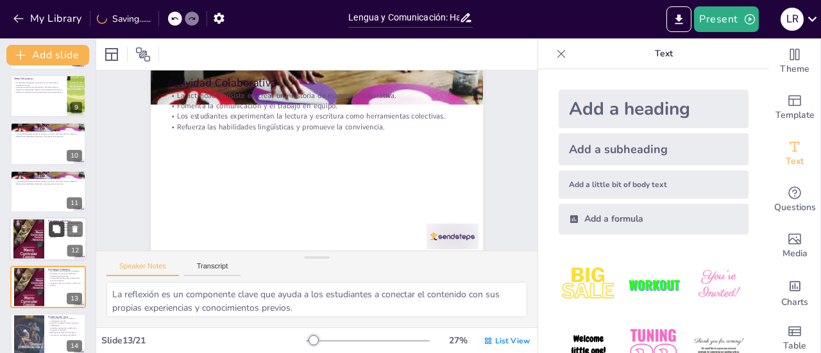
scroll to position [2714, 0]
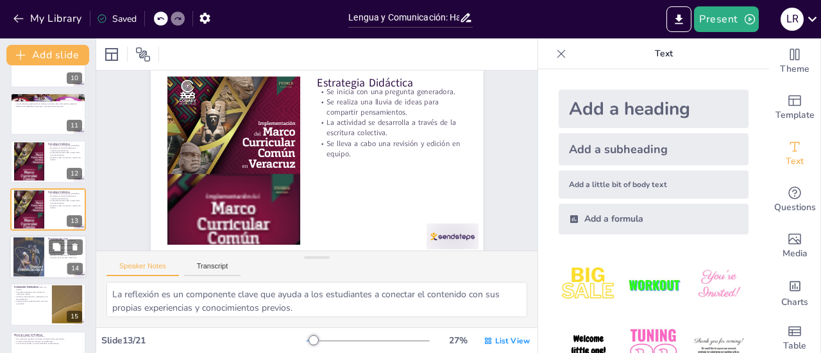
click at [41, 260] on div at bounding box center [28, 257] width 31 height 41
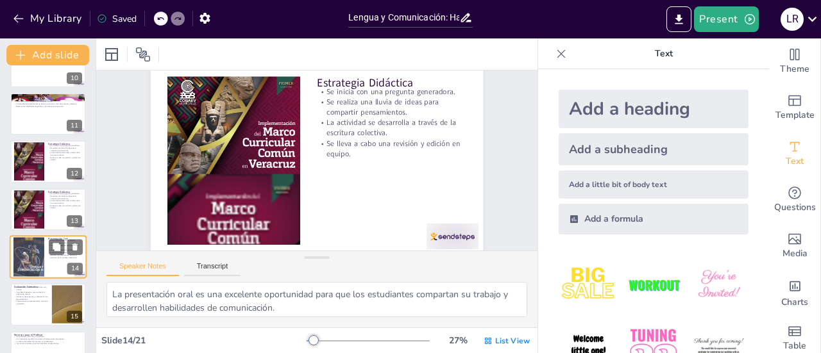
scroll to position [2937, 0]
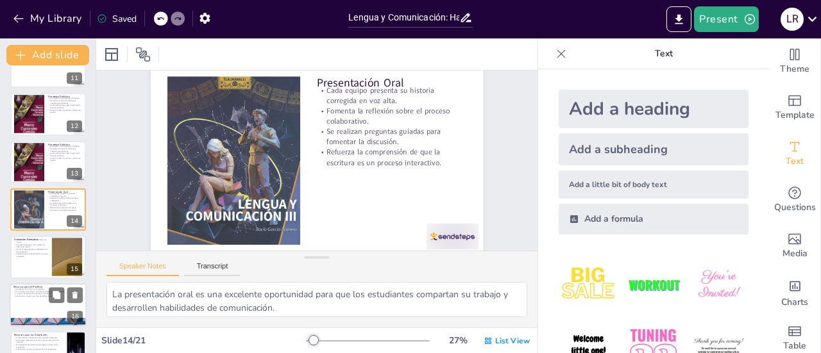
click at [38, 310] on div at bounding box center [48, 305] width 77 height 44
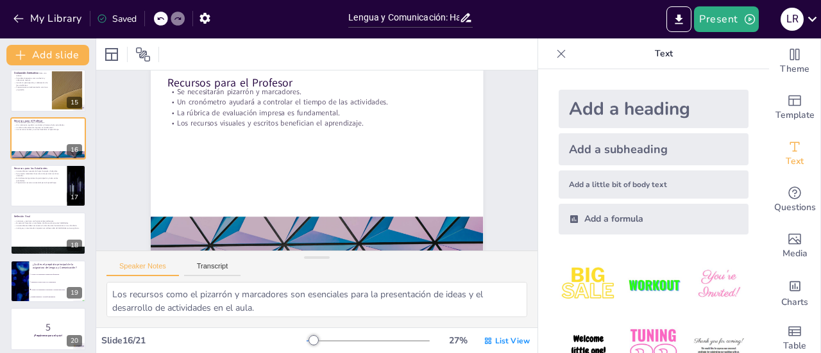
scroll to position [676, 0]
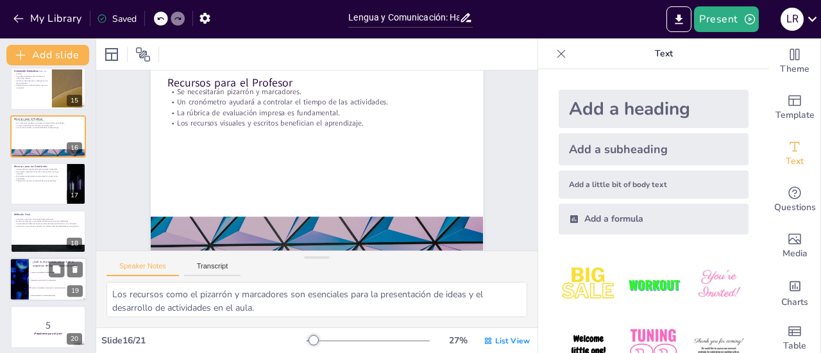
click at [51, 292] on li "Enseñar gramática y ortografía únicamente." at bounding box center [58, 296] width 58 height 8
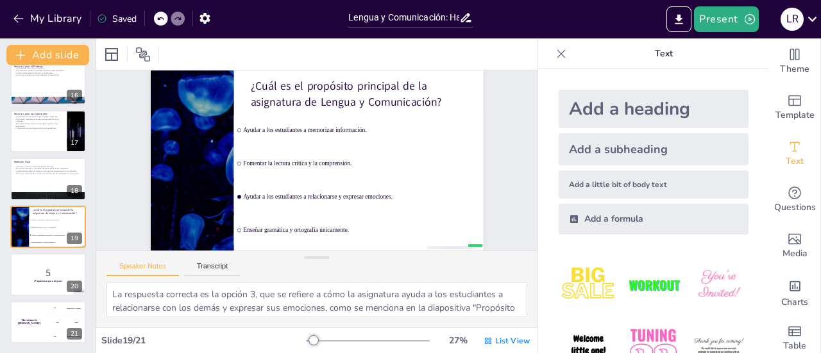
scroll to position [0, 0]
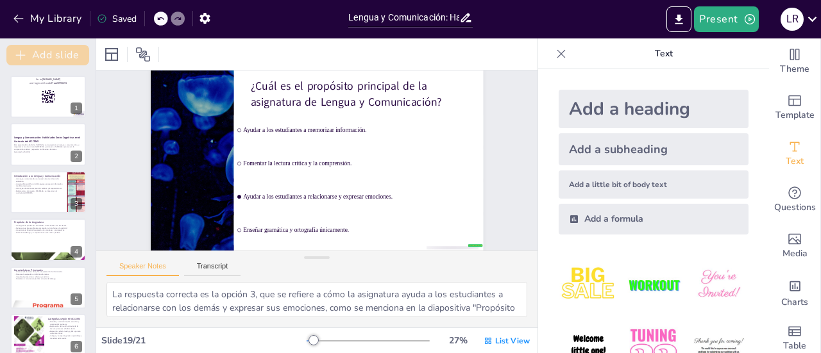
click at [57, 52] on button "Add slide" at bounding box center [47, 55] width 83 height 21
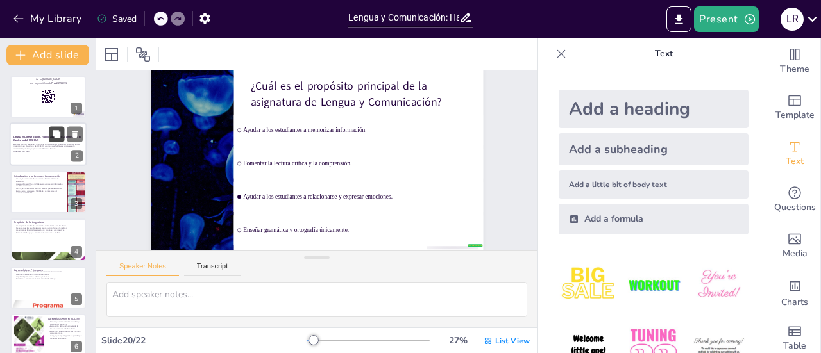
click at [64, 137] on button at bounding box center [56, 134] width 15 height 15
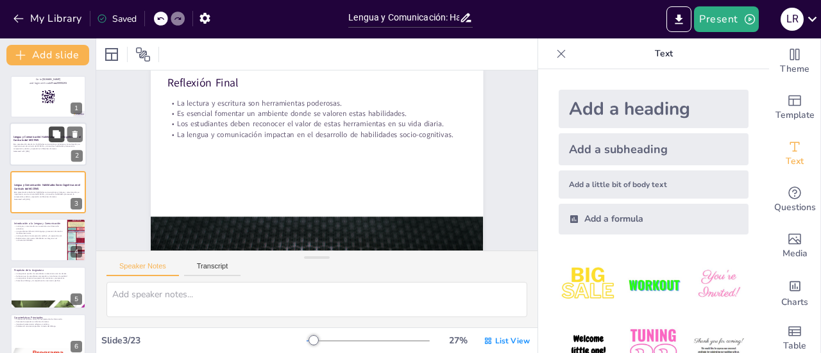
scroll to position [485, 0]
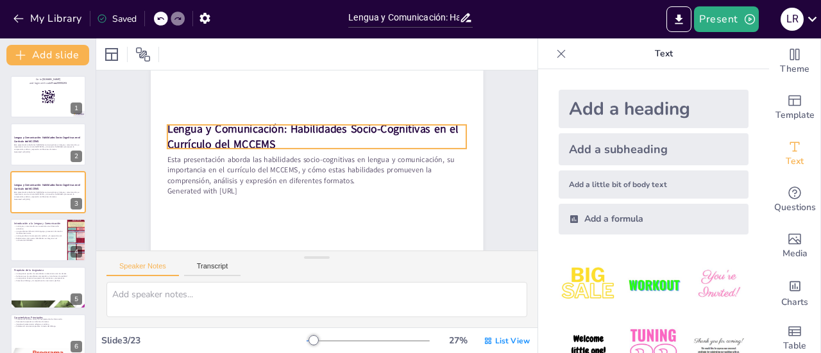
click at [265, 146] on p "Lengua y Comunicación: Habilidades Socio-Cognitivas en el Currículo del MCCEMS" at bounding box center [324, 138] width 294 height 122
